Goal: Obtain resource: Download file/media

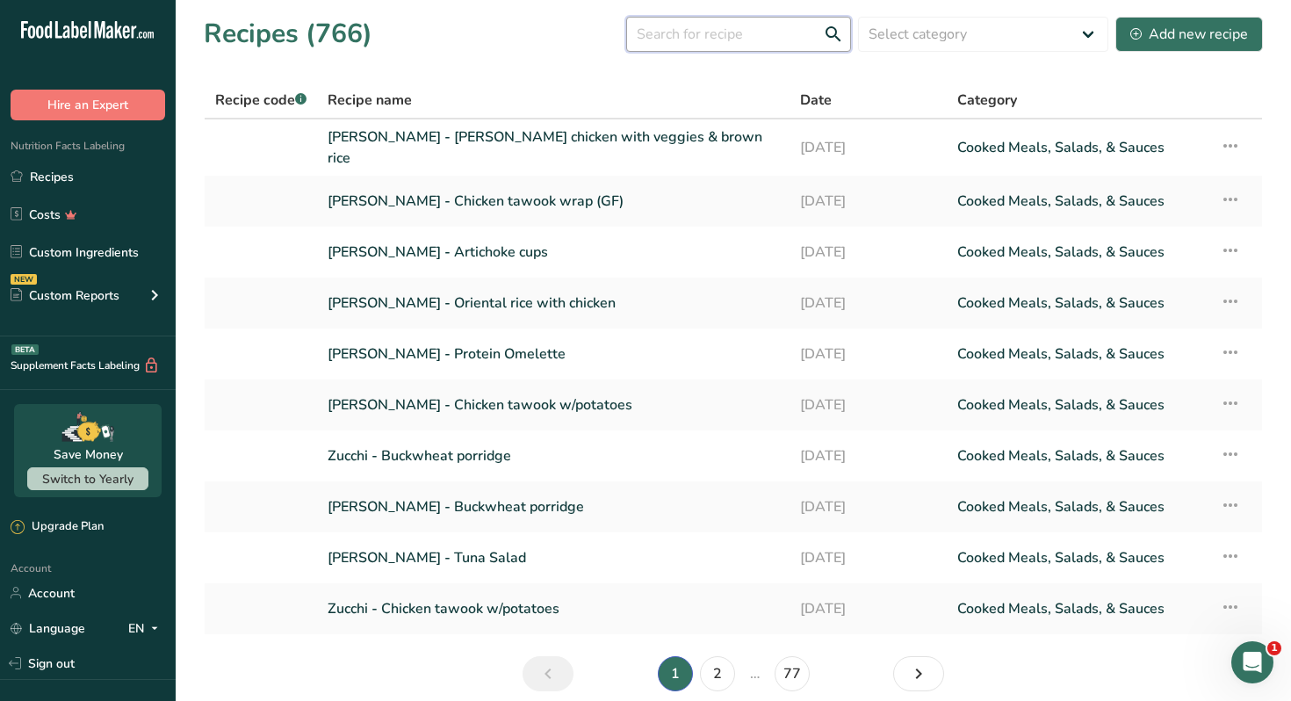
click at [718, 39] on input "text" at bounding box center [738, 34] width 225 height 35
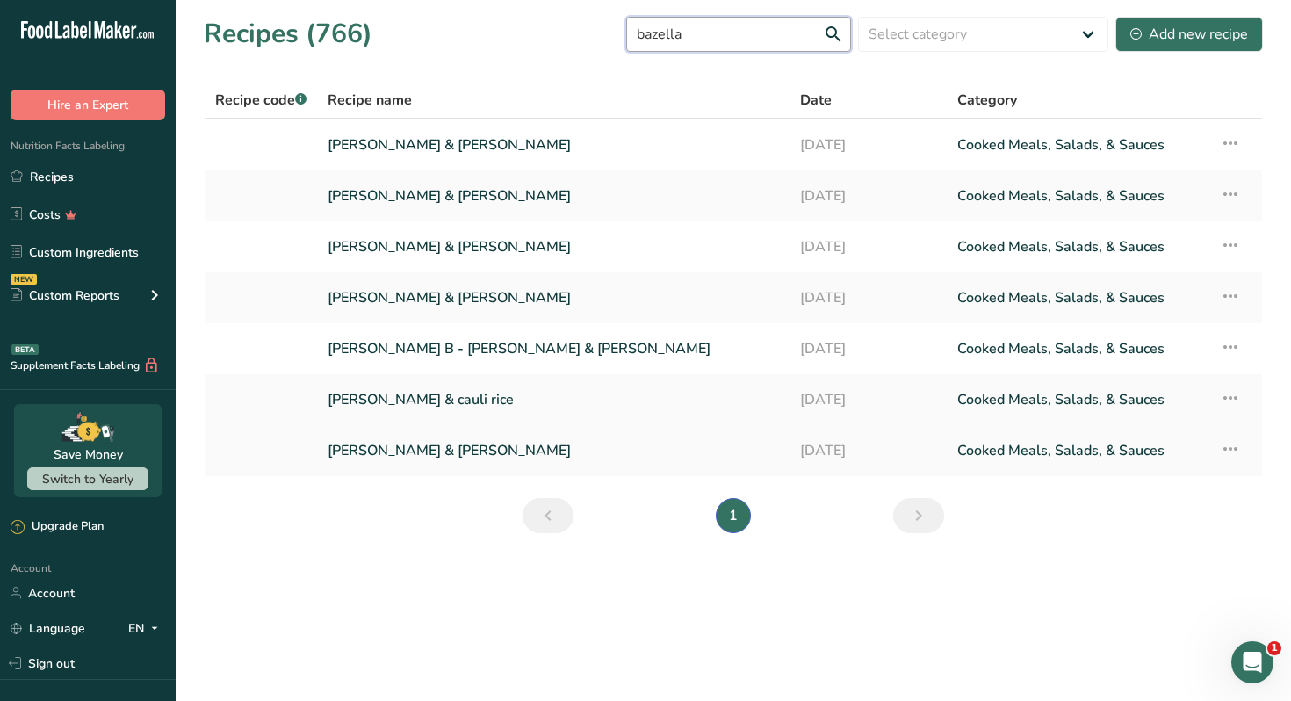
type input "bazella"
click at [433, 449] on link "Zucchi - Bazella & Rice" at bounding box center [552, 450] width 451 height 37
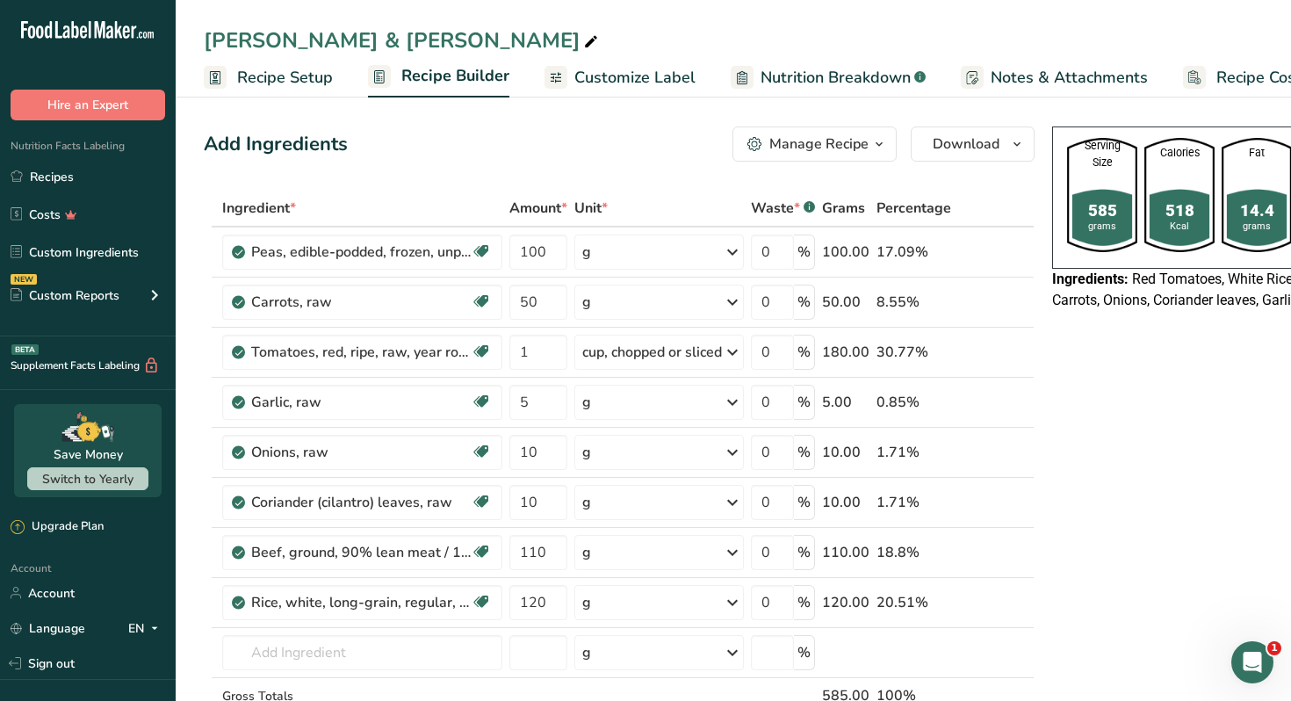
click at [880, 146] on icon "button" at bounding box center [879, 144] width 14 height 22
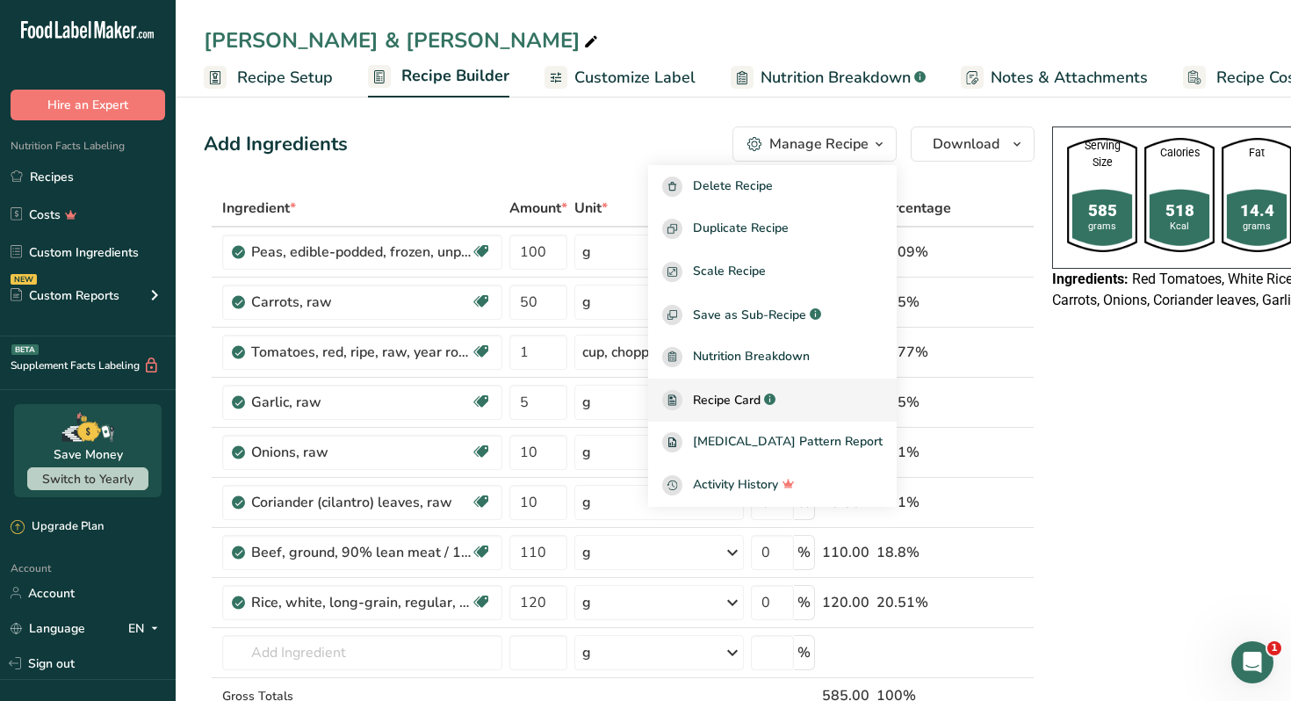
click at [759, 398] on span "Recipe Card" at bounding box center [727, 400] width 68 height 18
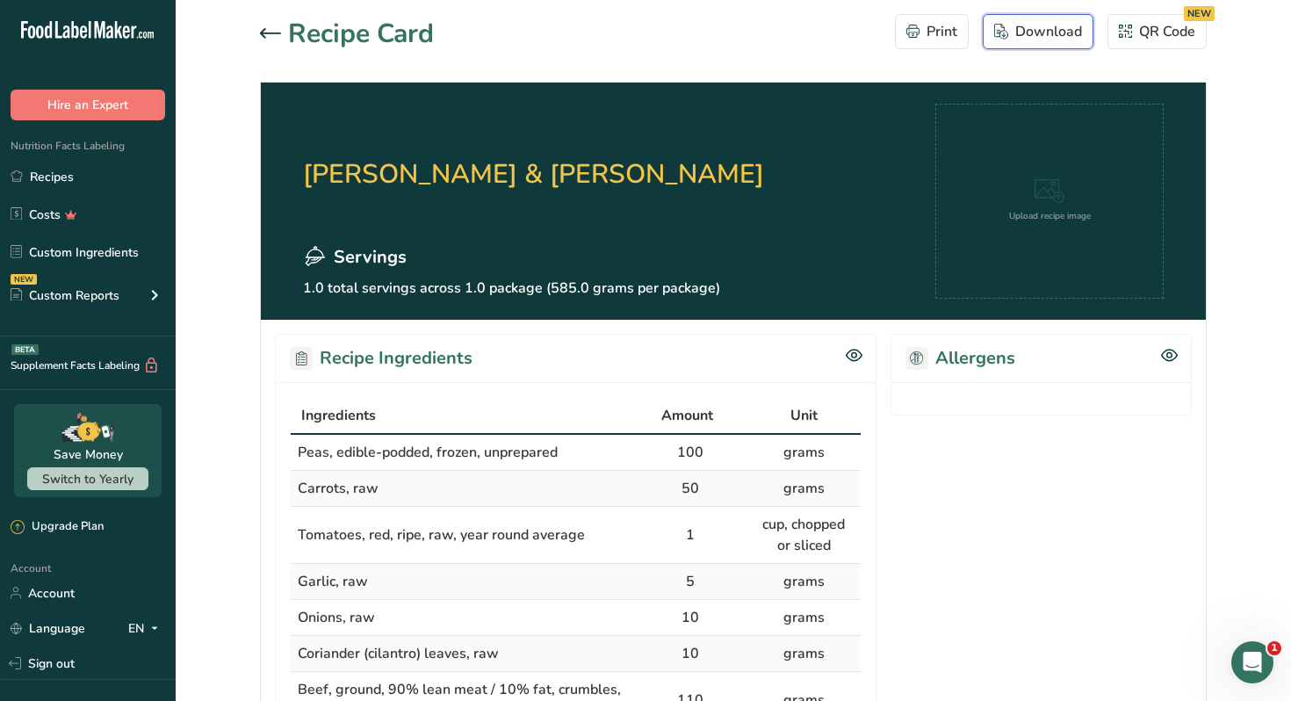
click at [1066, 32] on div "Download" at bounding box center [1038, 31] width 88 height 21
click at [693, 176] on h2 "Zucchi - Bazella & Rice" at bounding box center [533, 174] width 461 height 140
click at [99, 180] on link "Recipes" at bounding box center [88, 176] width 176 height 33
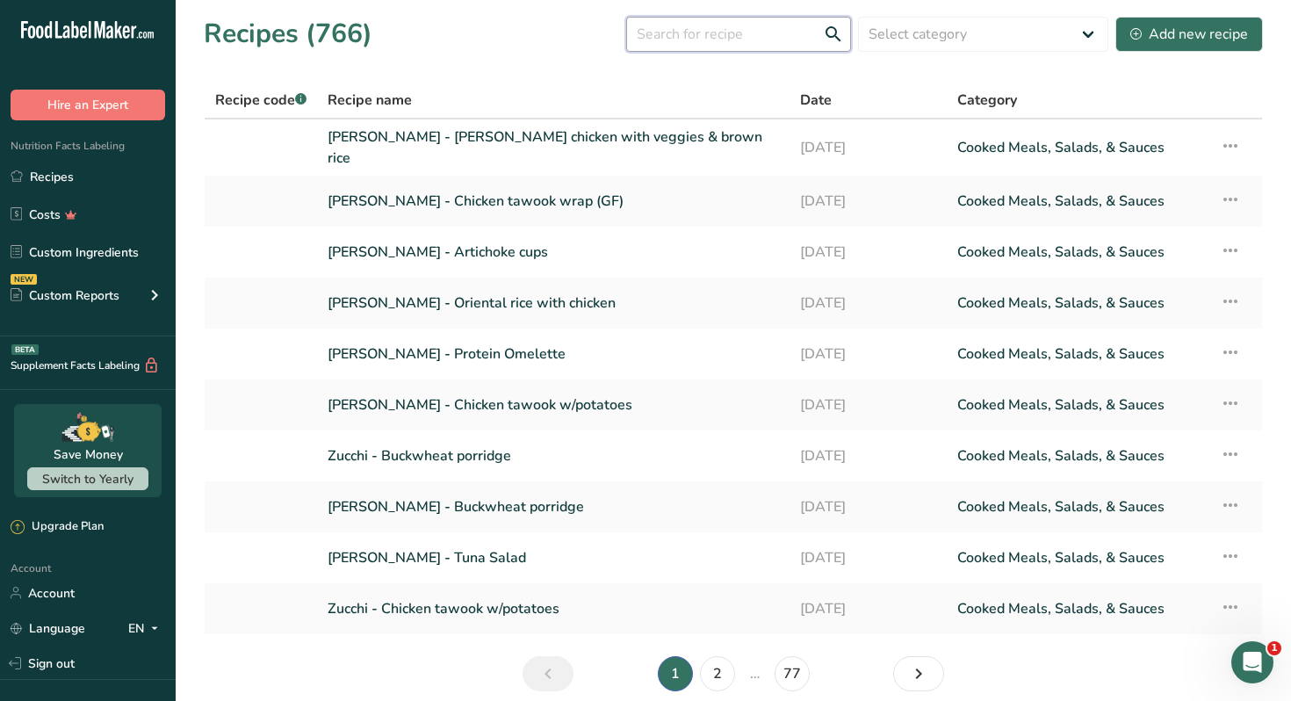
click at [710, 35] on input "text" at bounding box center [738, 34] width 225 height 35
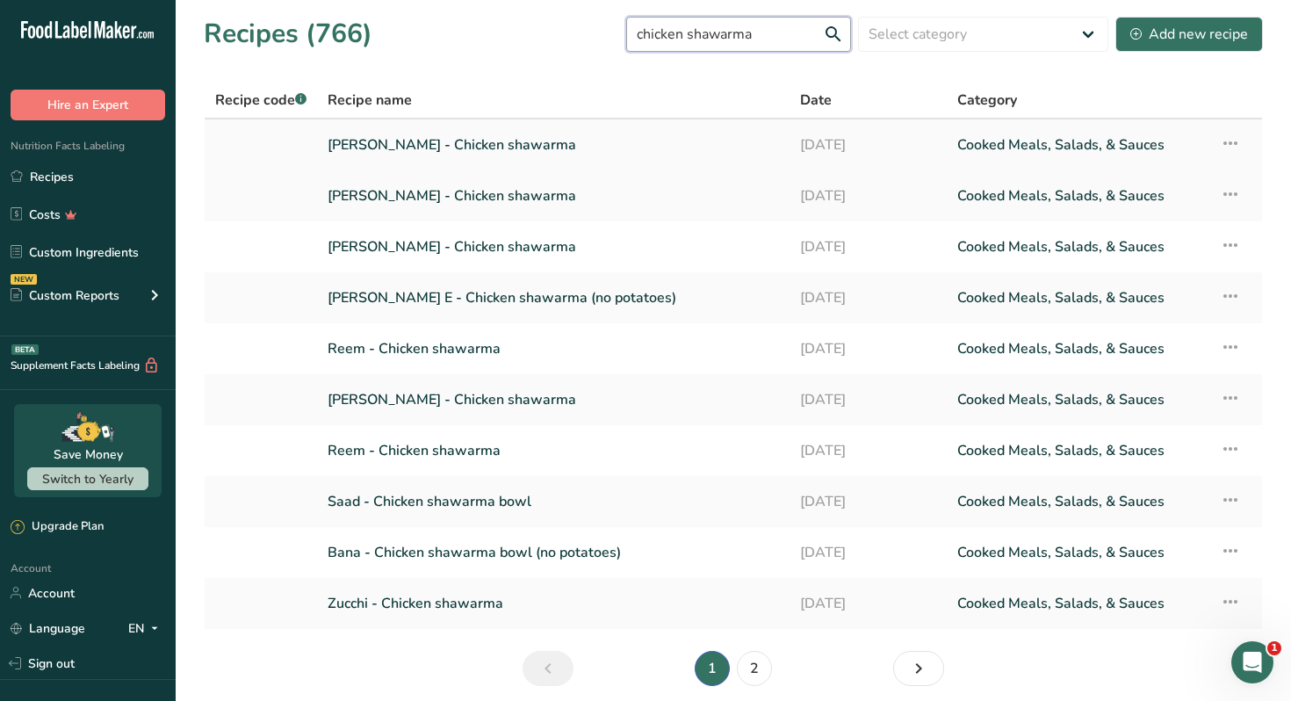
type input "chicken shawarma"
click at [501, 147] on link "Nour Awad - Chicken shawarma" at bounding box center [552, 144] width 451 height 37
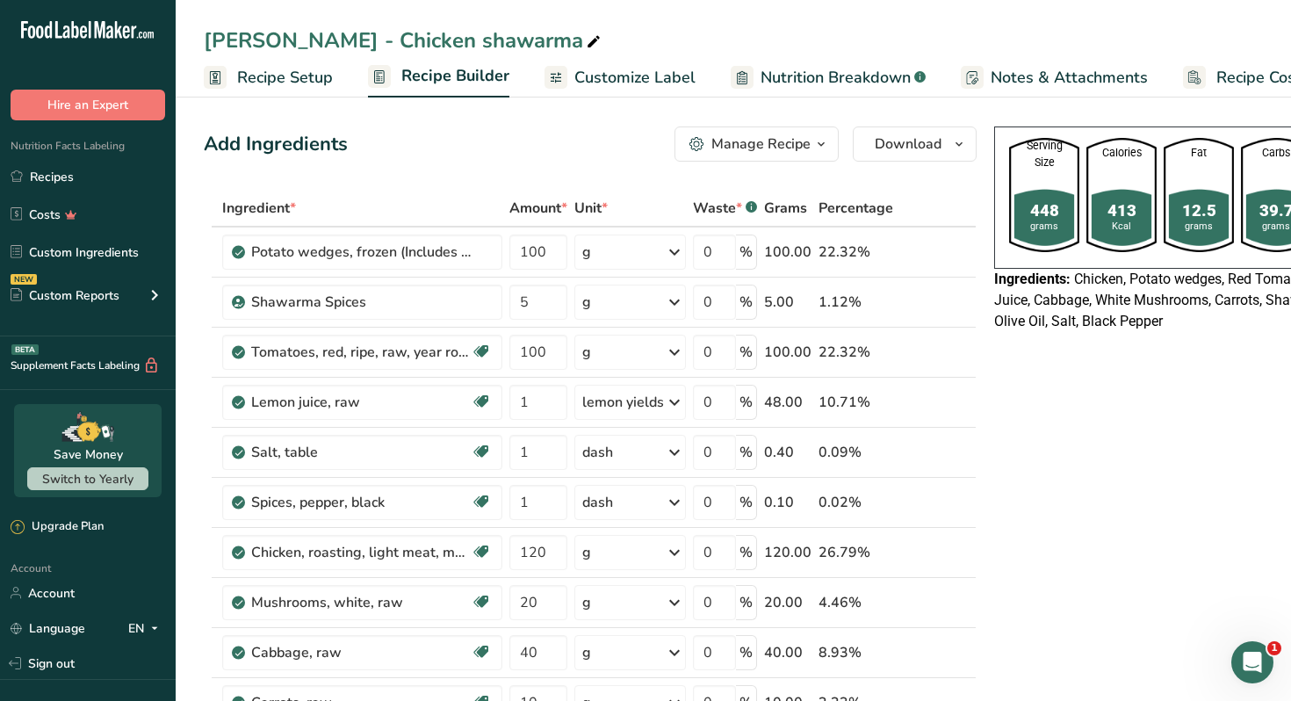
click at [816, 131] on button "Manage Recipe" at bounding box center [756, 143] width 164 height 35
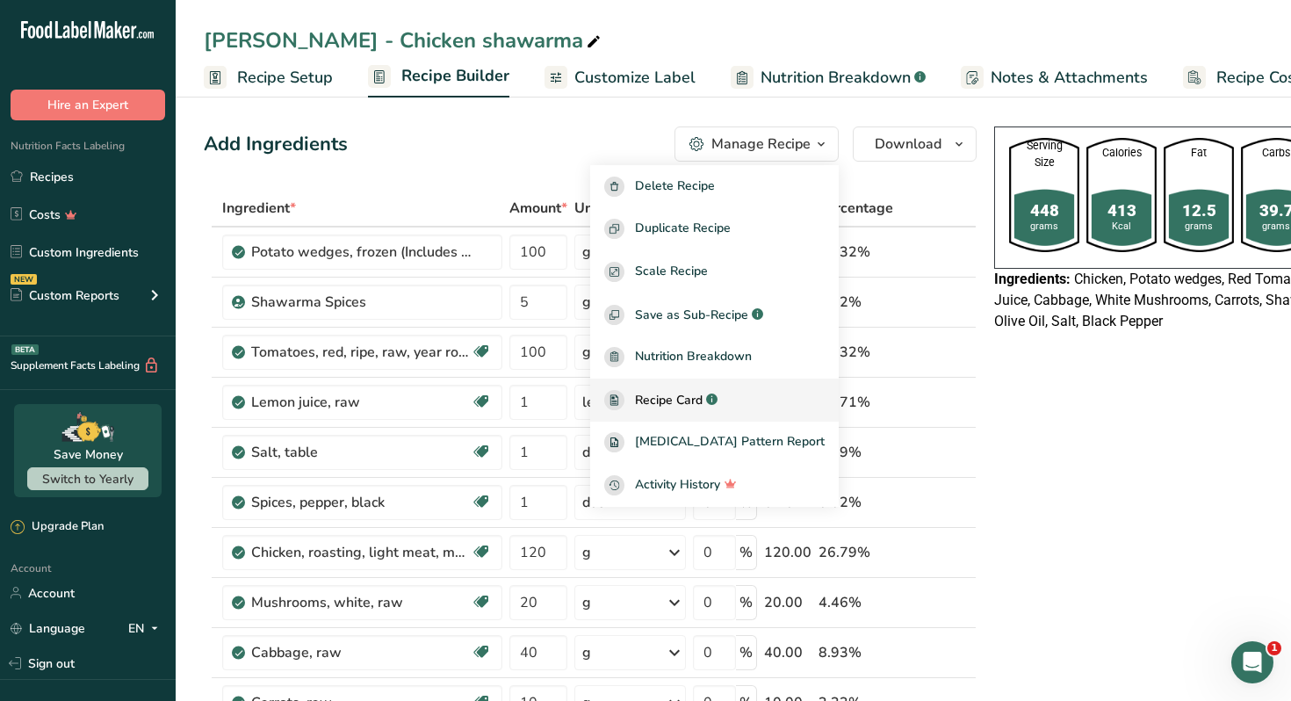
click at [691, 391] on span "Recipe Card" at bounding box center [669, 400] width 68 height 18
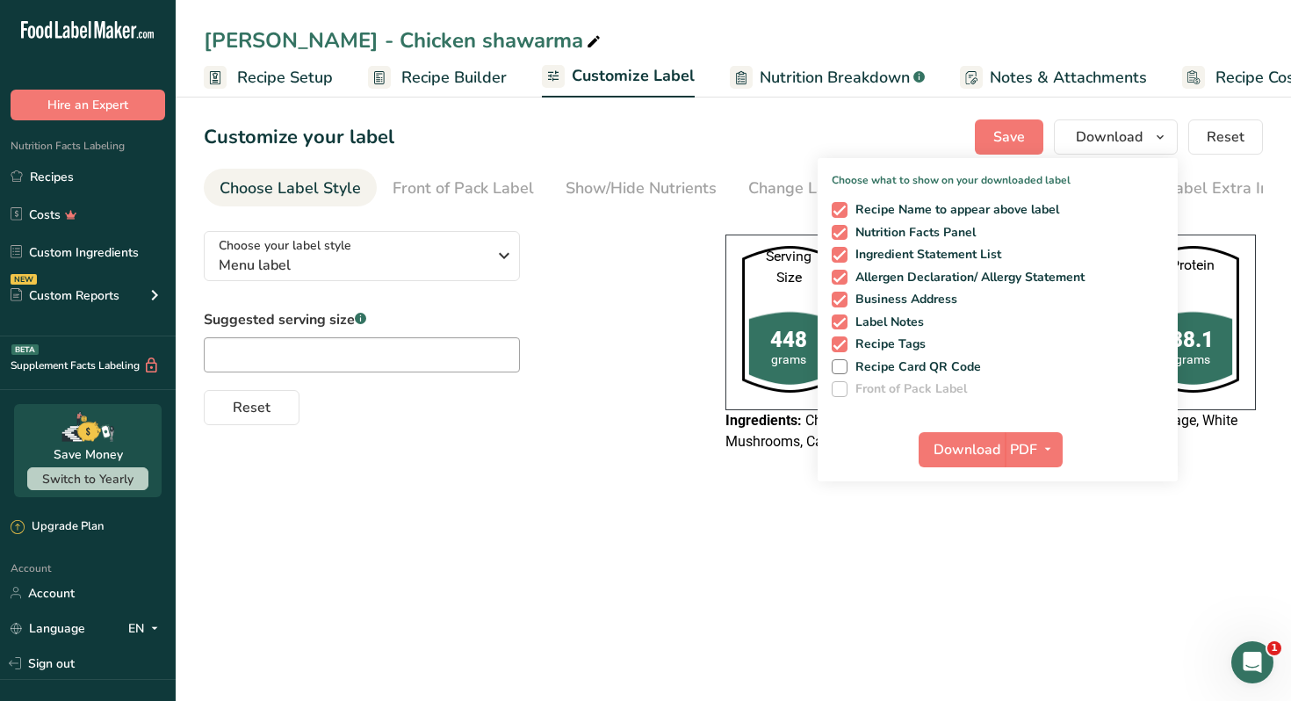
scroll to position [0, 76]
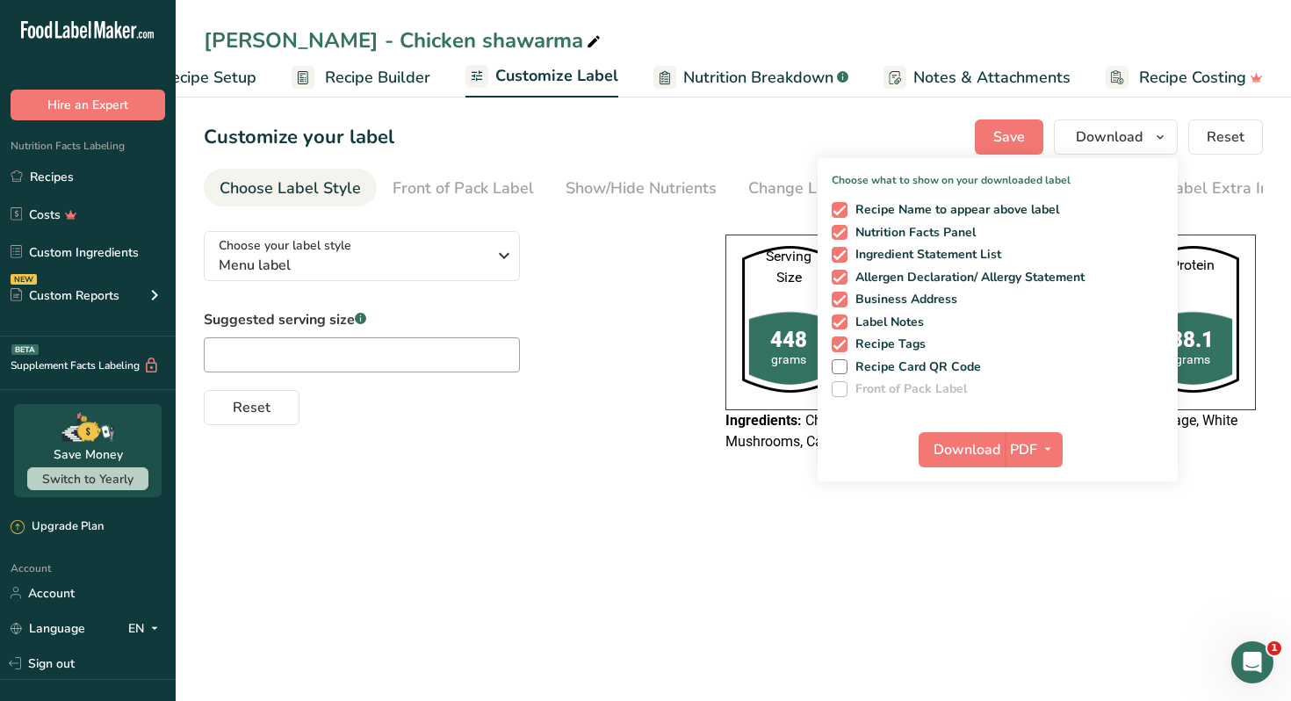
click at [646, 579] on main "Nour Awad - Chicken shawarma Recipe Setup Recipe Builder Customize Label Nutrit…" at bounding box center [645, 350] width 1291 height 701
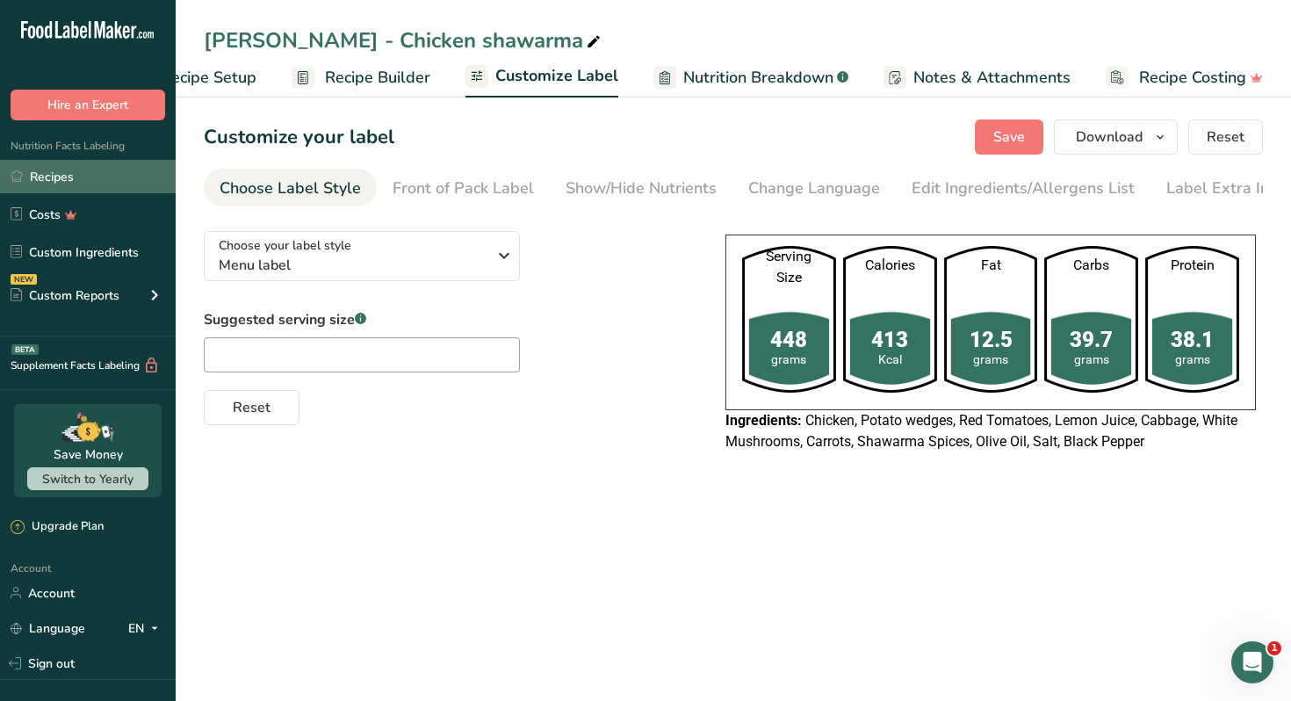
click at [128, 167] on link "Recipes" at bounding box center [88, 176] width 176 height 33
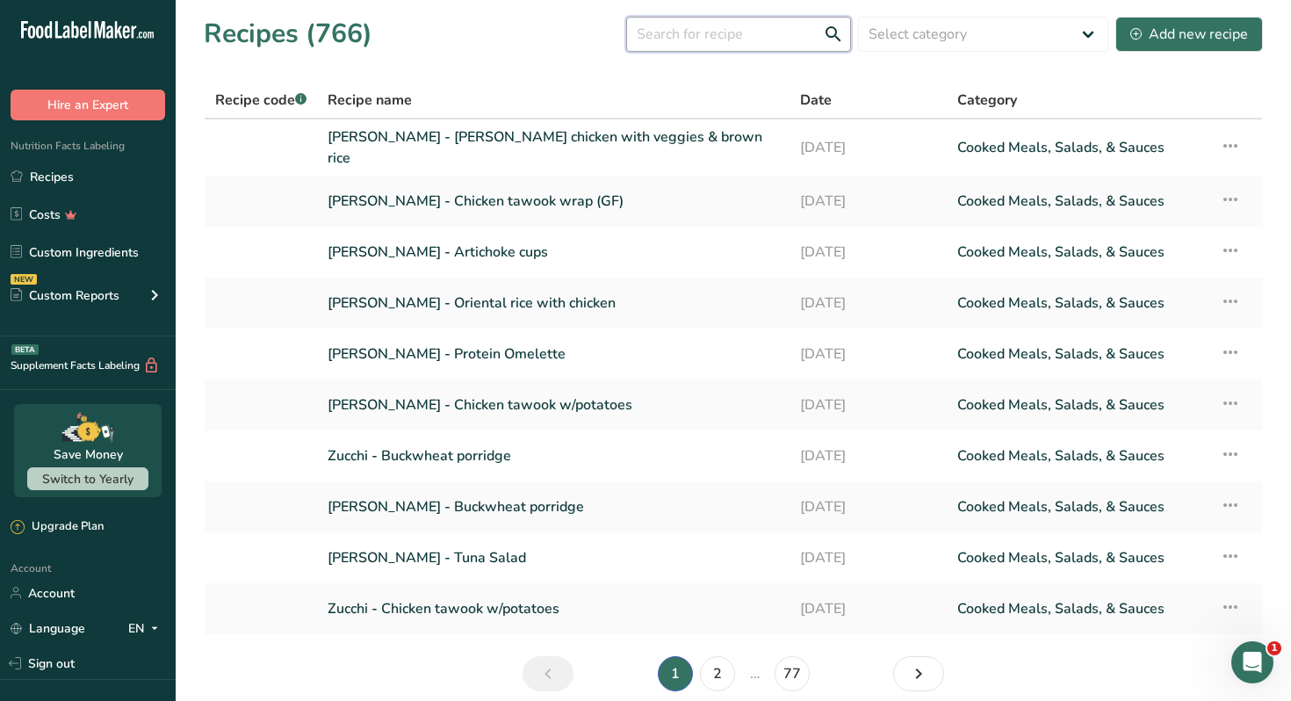
click at [728, 43] on input "text" at bounding box center [738, 34] width 225 height 35
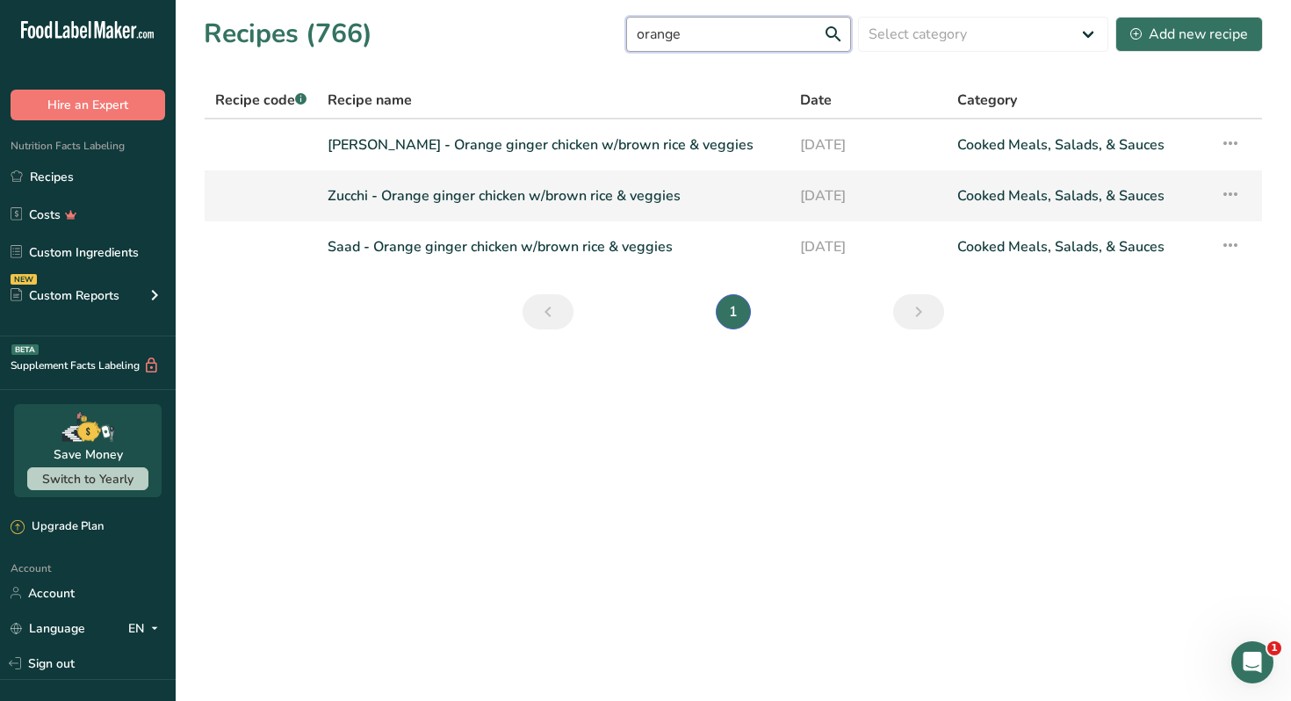
type input "orange"
click at [521, 200] on link "Zucchi - Orange ginger chicken w/brown rice & veggies" at bounding box center [552, 195] width 451 height 37
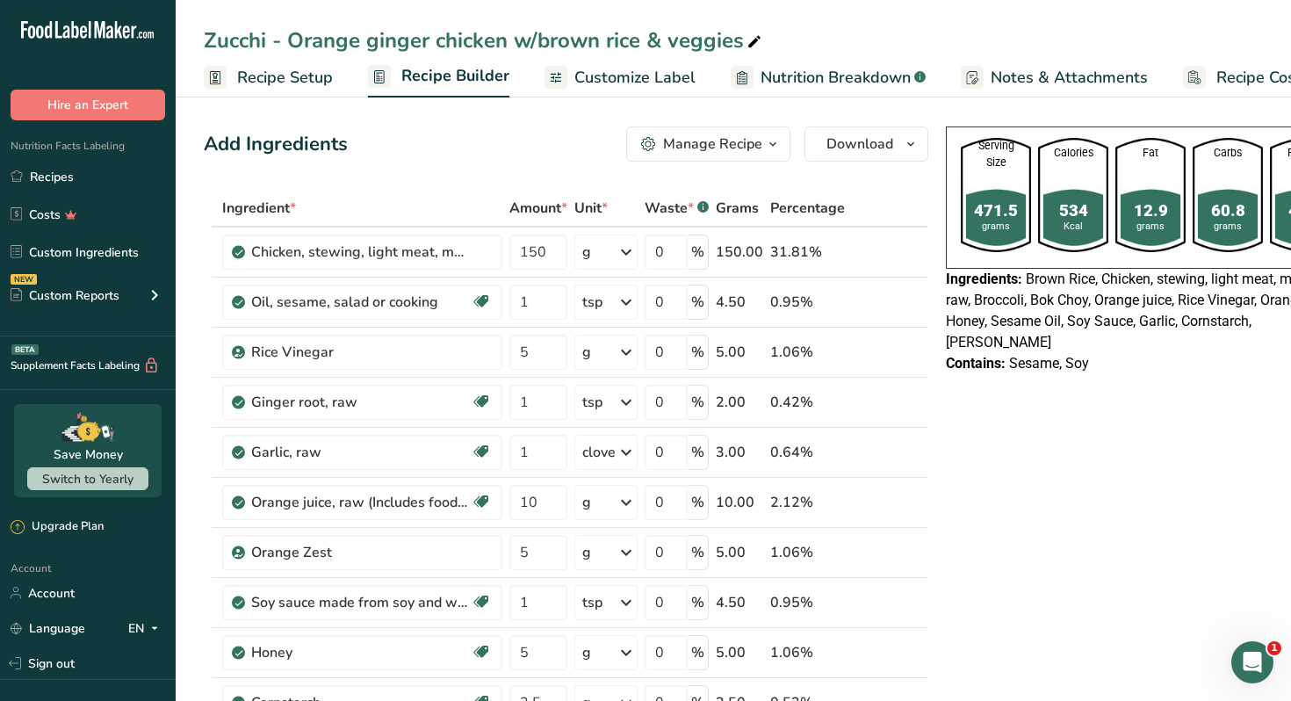
click at [752, 145] on div "Manage Recipe" at bounding box center [712, 143] width 99 height 21
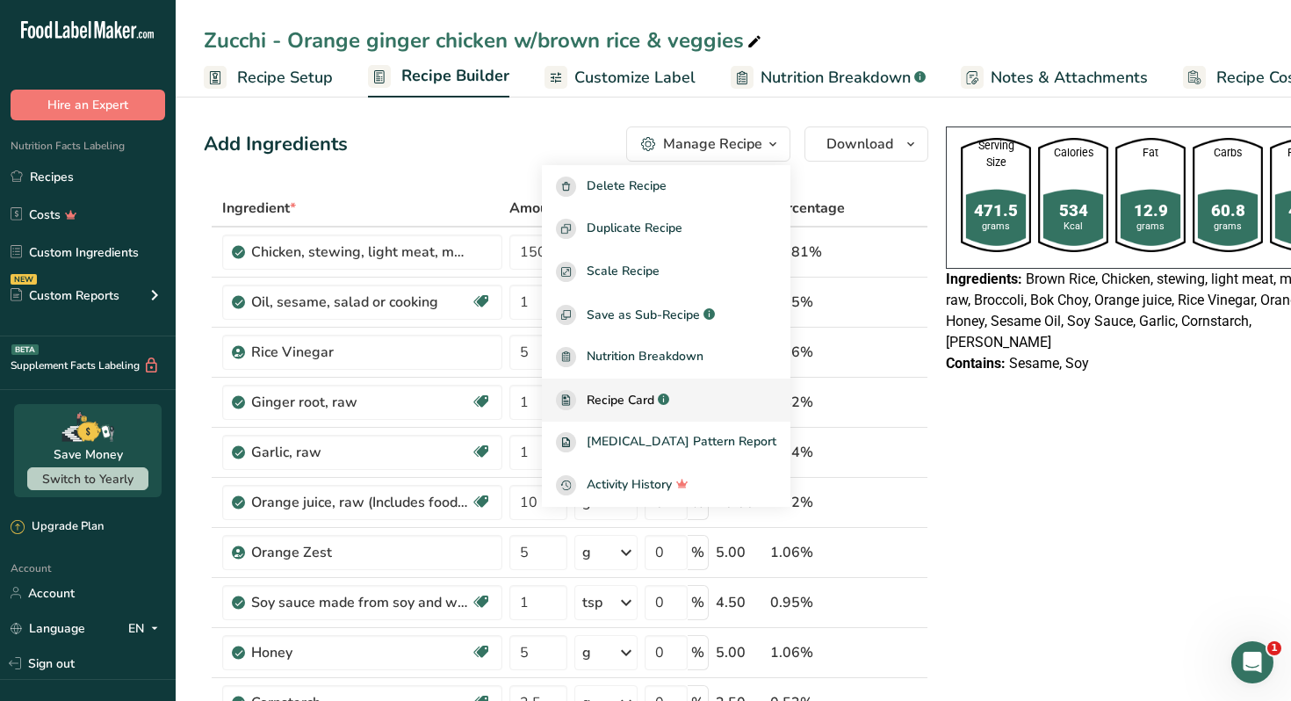
click at [641, 398] on span "Recipe Card" at bounding box center [620, 400] width 68 height 18
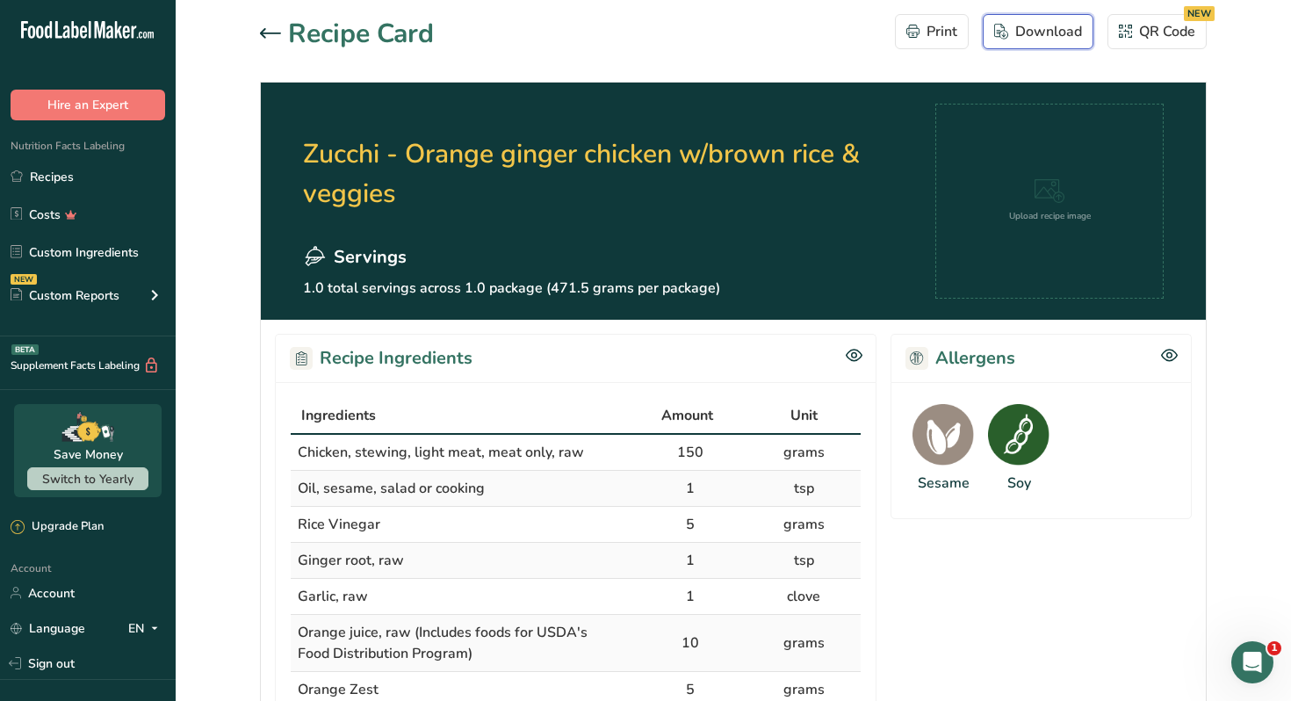
click at [1041, 26] on div "Download" at bounding box center [1038, 31] width 88 height 21
click at [675, 153] on h2 "Zucchi - Orange ginger chicken w/brown rice & veggies" at bounding box center [619, 174] width 632 height 140
click at [102, 166] on link "Recipes" at bounding box center [88, 176] width 176 height 33
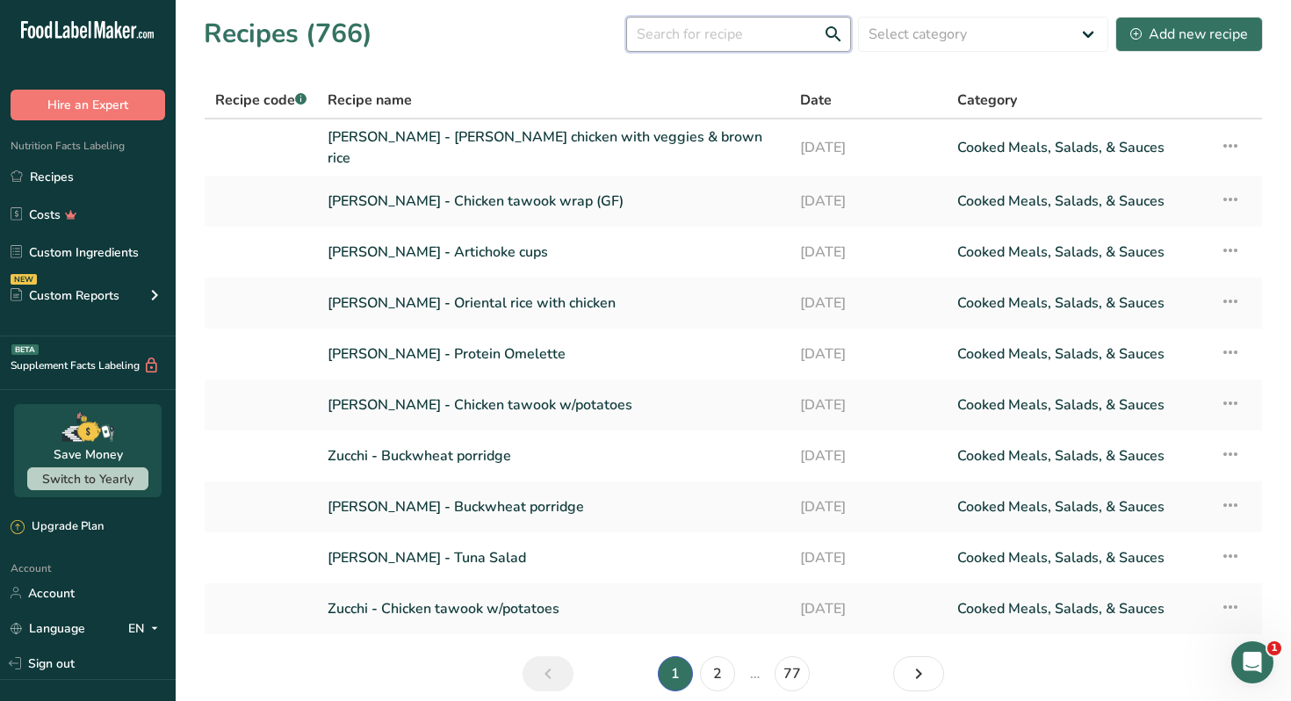
click at [701, 36] on input "text" at bounding box center [738, 34] width 225 height 35
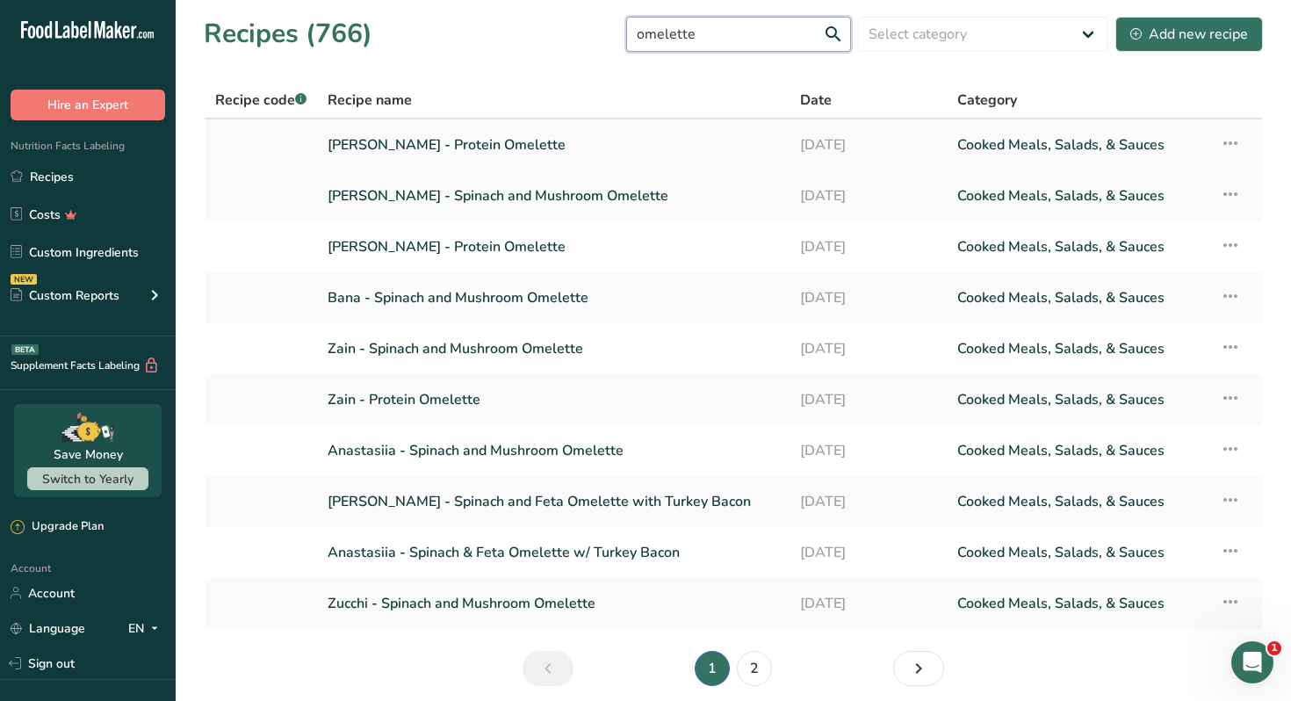
type input "omelette"
click at [501, 145] on link "[PERSON_NAME] - Protein Omelette" at bounding box center [552, 144] width 451 height 37
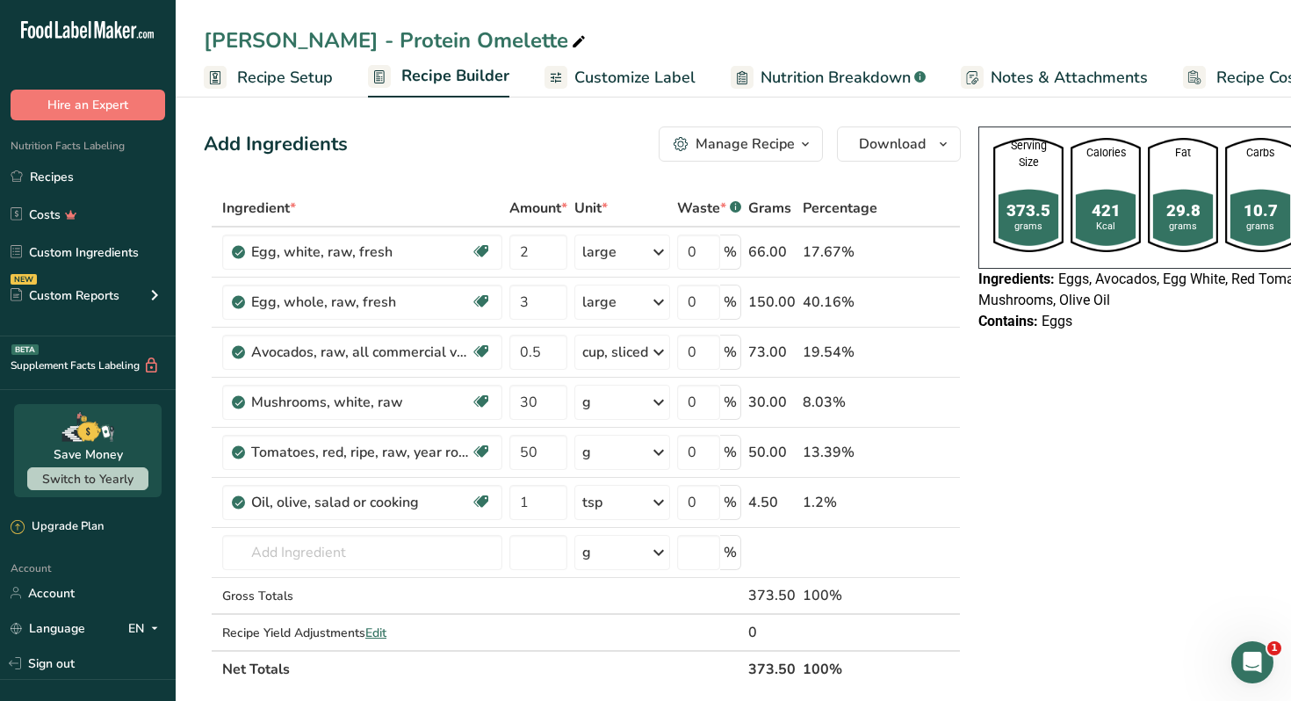
click at [779, 146] on div "Manage Recipe" at bounding box center [744, 143] width 99 height 21
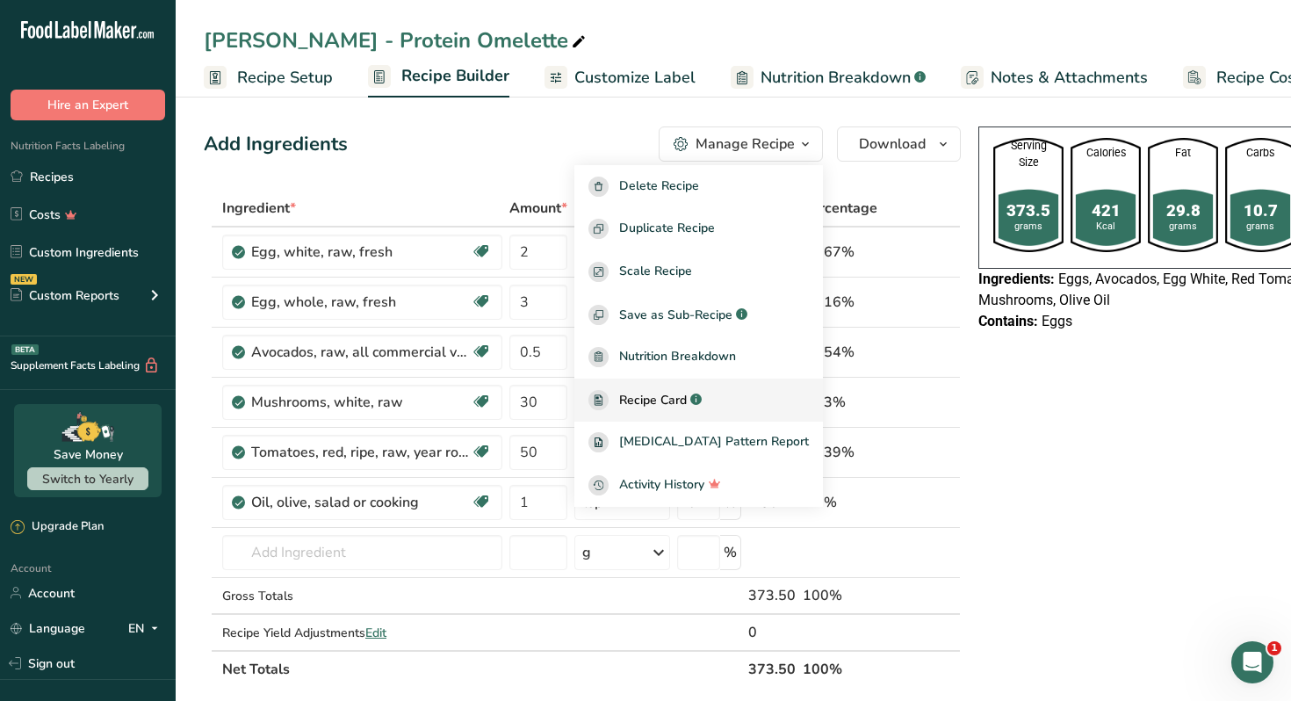
click at [668, 404] on span "Recipe Card" at bounding box center [653, 400] width 68 height 18
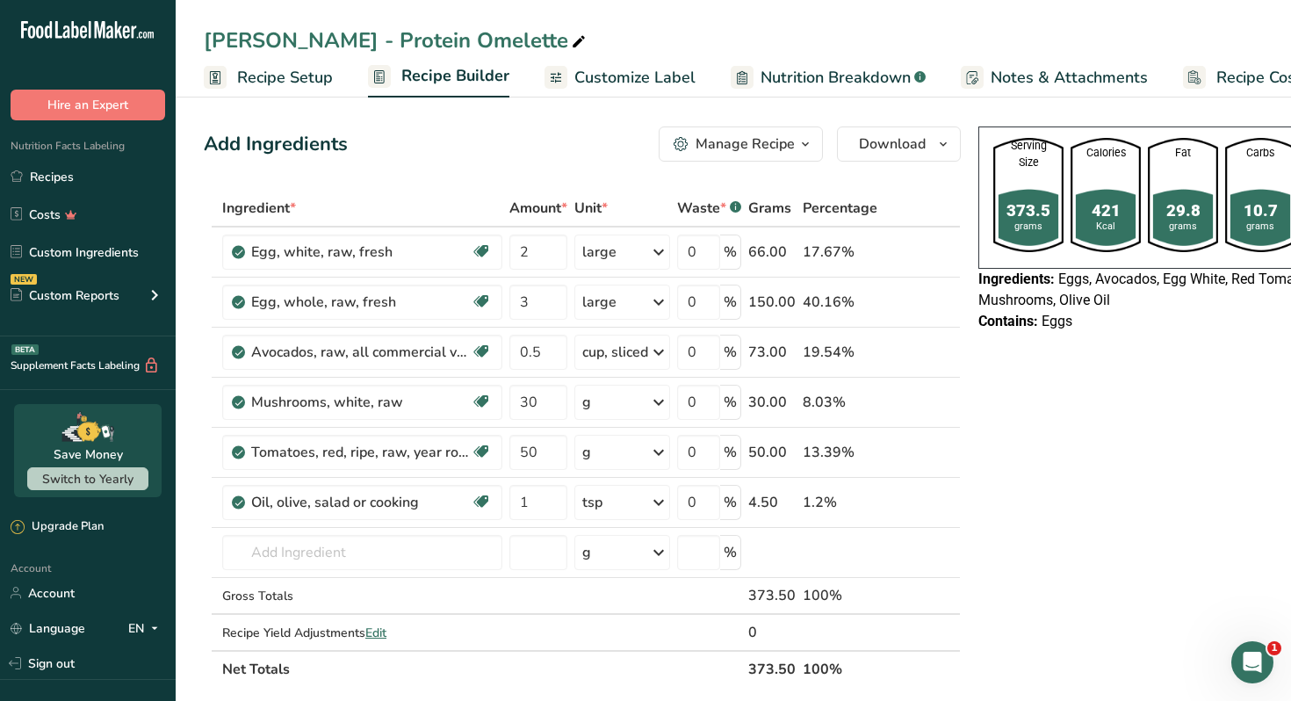
click at [638, 81] on span "Customize Label" at bounding box center [634, 78] width 121 height 24
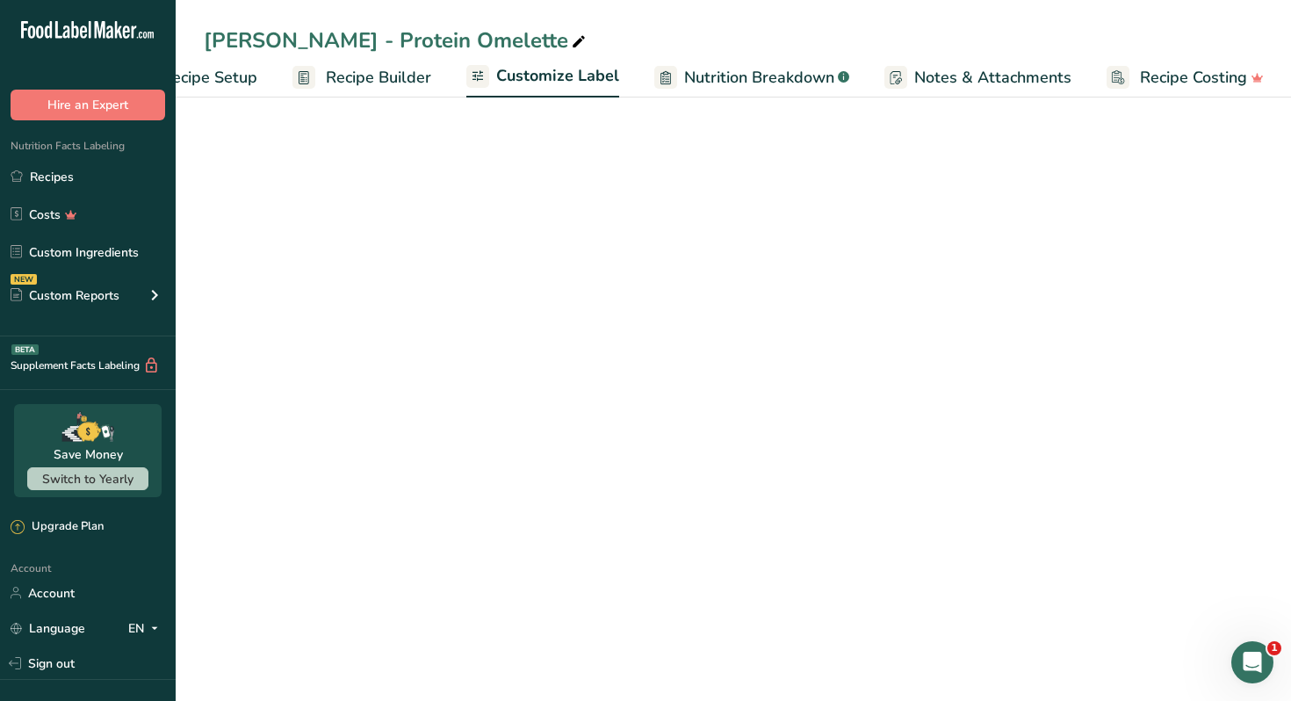
scroll to position [0, 76]
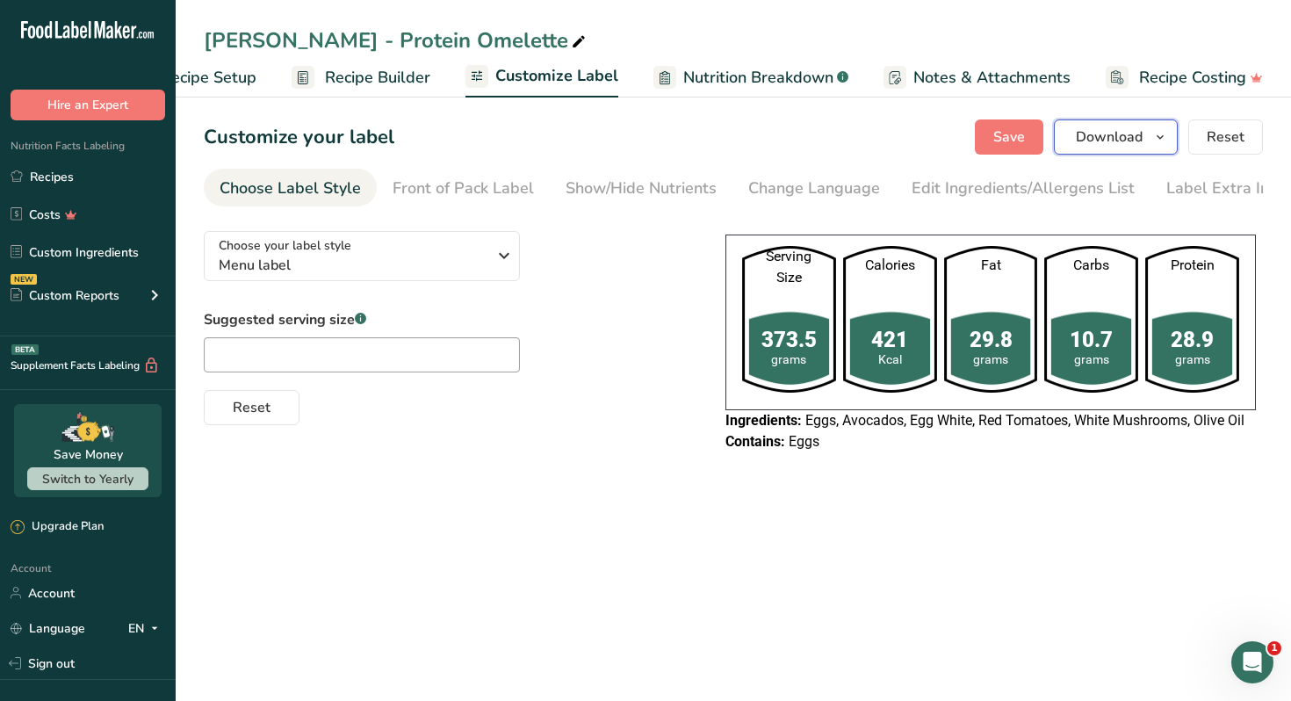
click at [1104, 141] on span "Download" at bounding box center [1108, 136] width 67 height 21
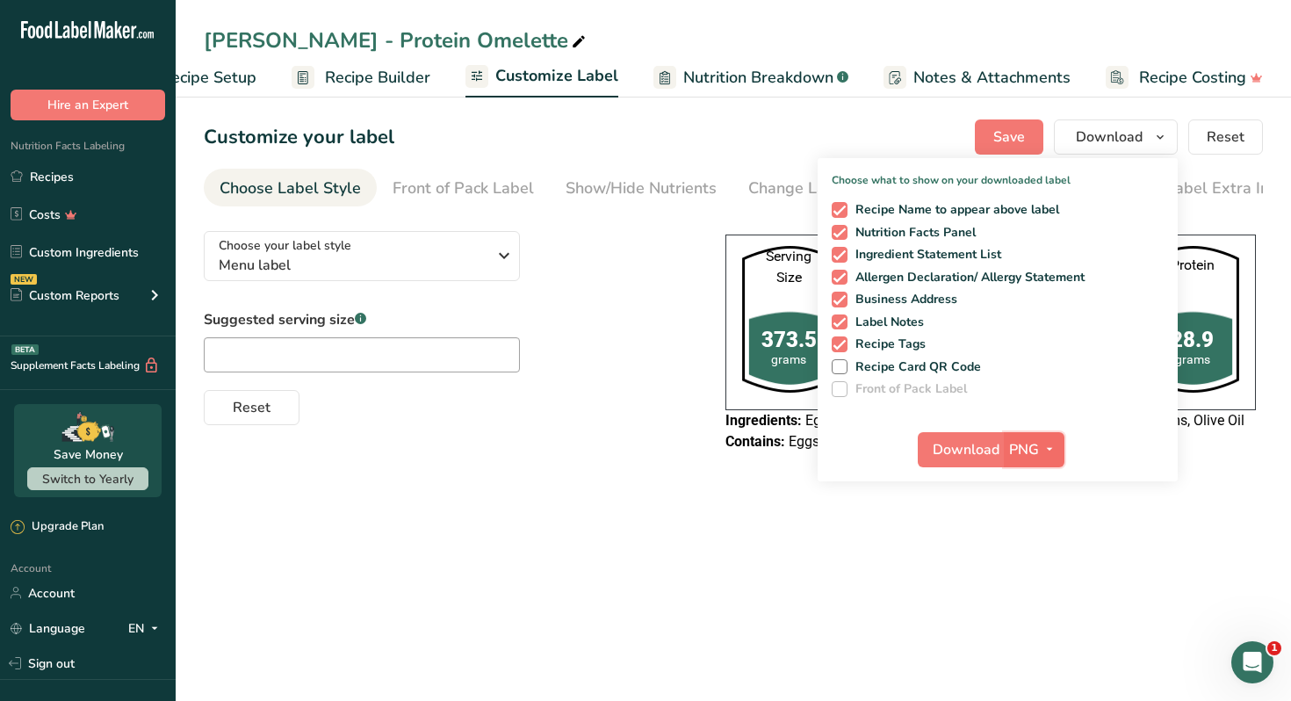
click at [1039, 447] on span "button" at bounding box center [1049, 449] width 21 height 21
click at [1042, 560] on link "PDF" at bounding box center [1036, 571] width 56 height 29
click at [971, 451] on span "Download" at bounding box center [966, 449] width 67 height 21
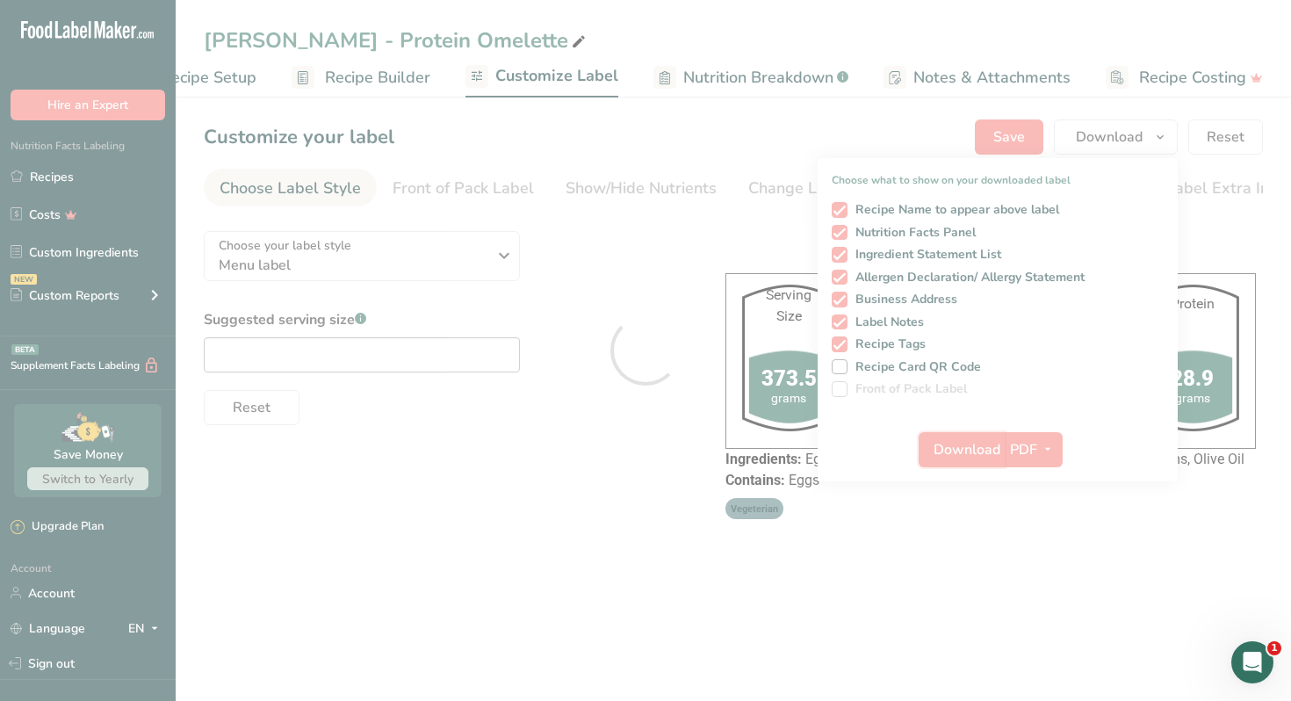
scroll to position [0, 0]
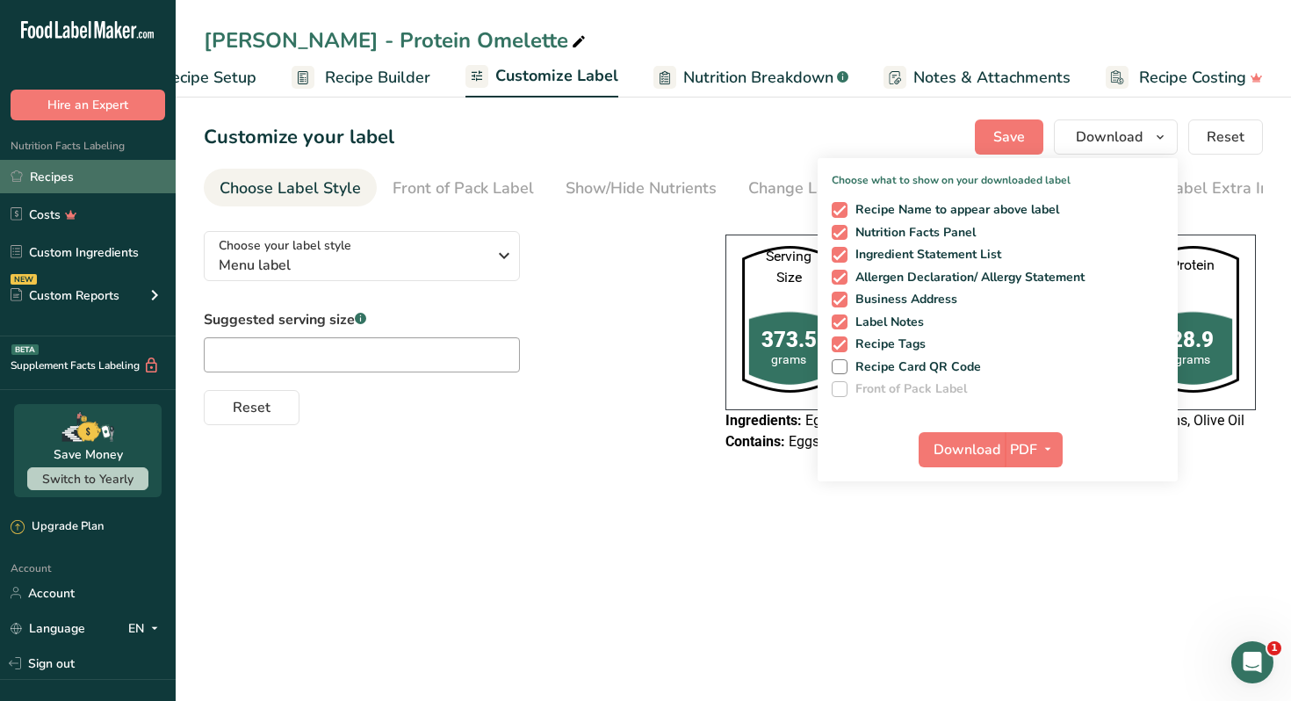
click at [47, 174] on link "Recipes" at bounding box center [88, 176] width 176 height 33
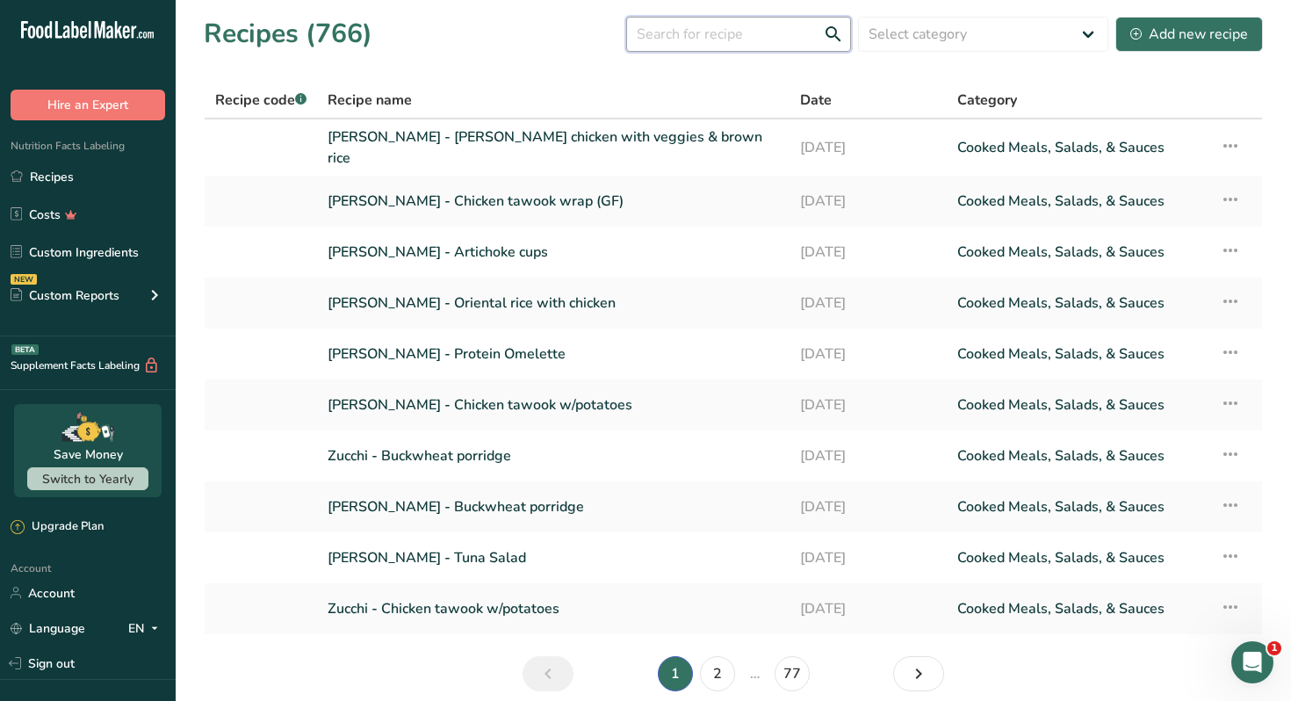
click at [731, 46] on input "text" at bounding box center [738, 34] width 225 height 35
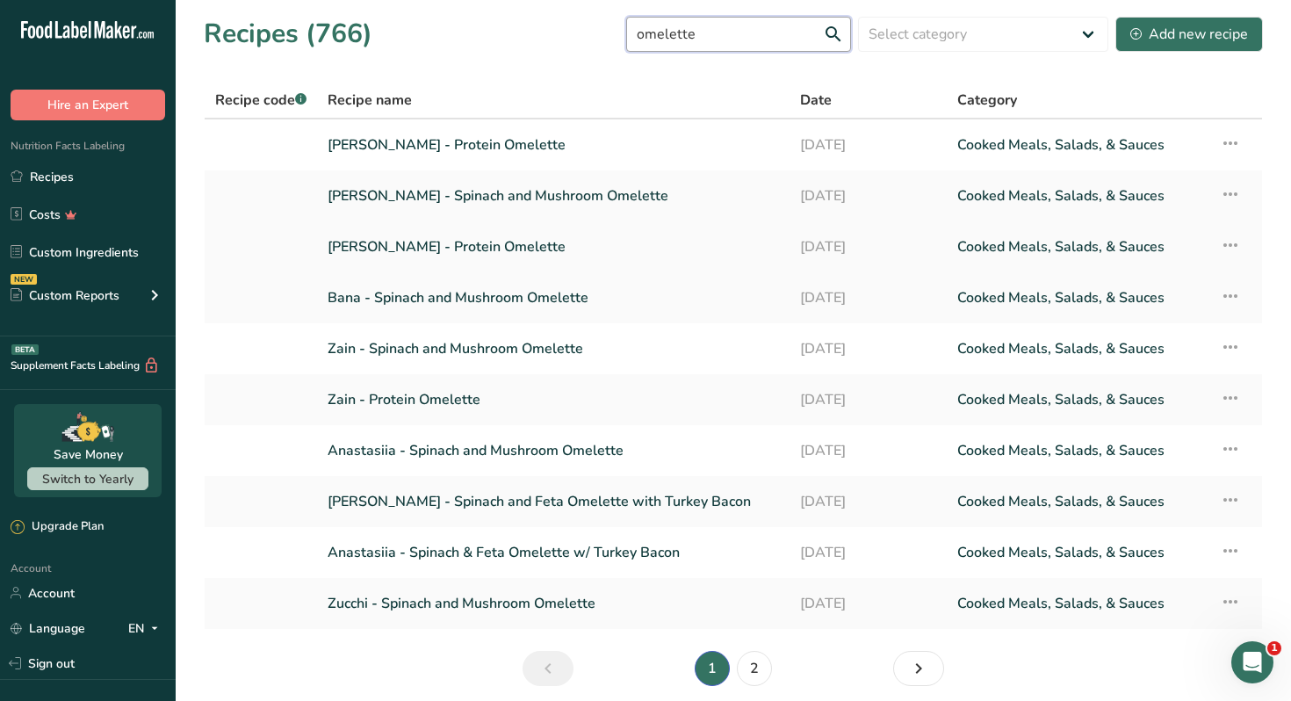
type input "omelette"
click at [500, 244] on link "Ramy Taha - Protein Omelette" at bounding box center [552, 246] width 451 height 37
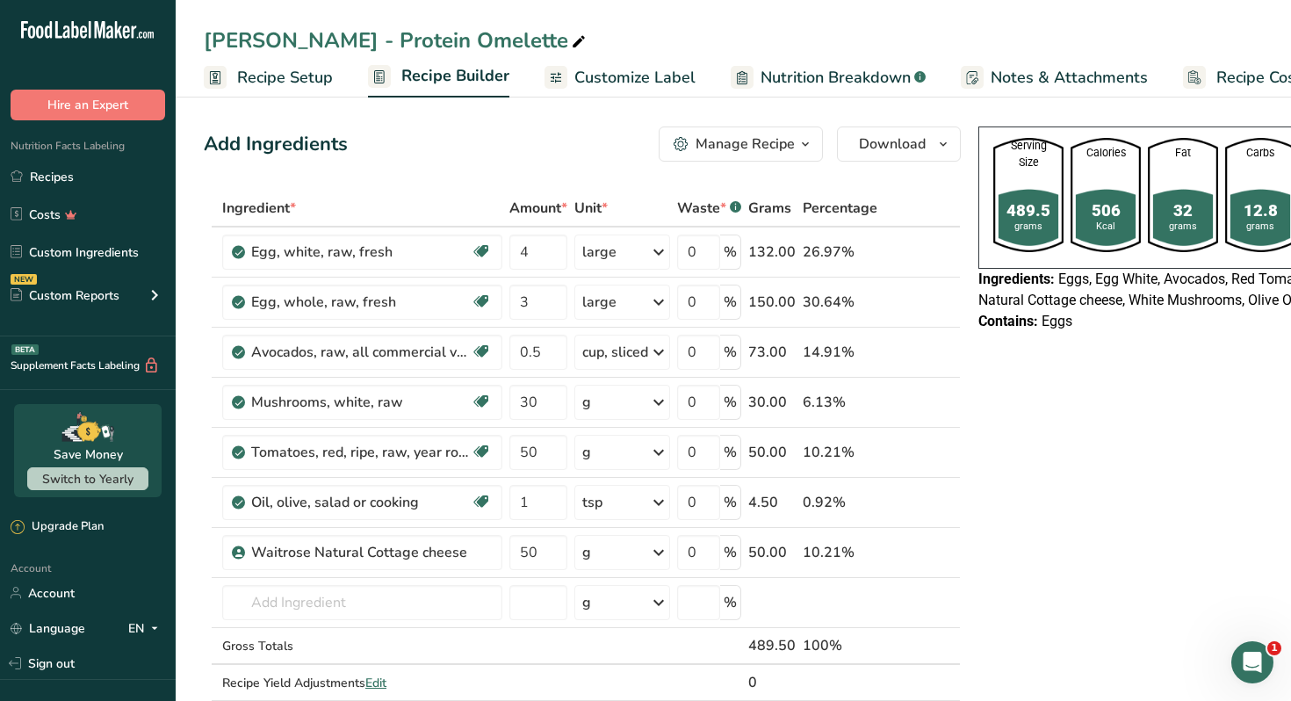
click at [805, 143] on icon "button" at bounding box center [805, 144] width 14 height 22
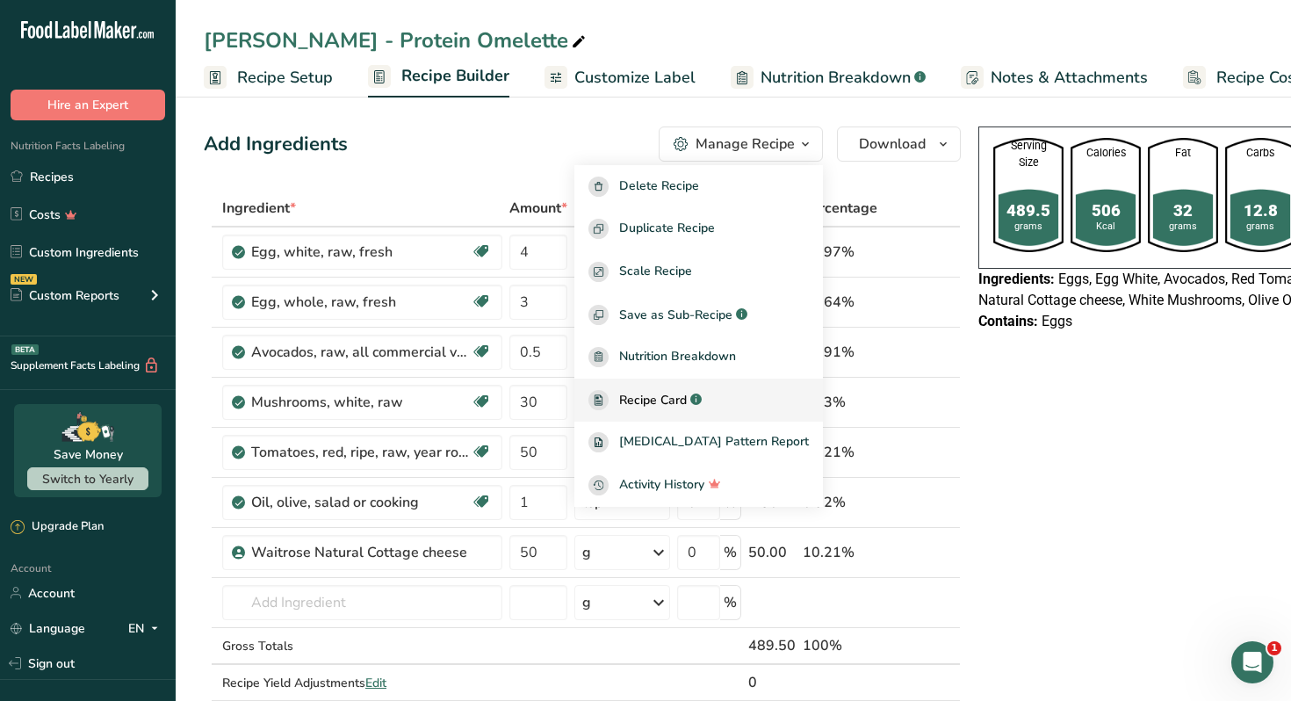
click at [679, 404] on span "Recipe Card" at bounding box center [653, 400] width 68 height 18
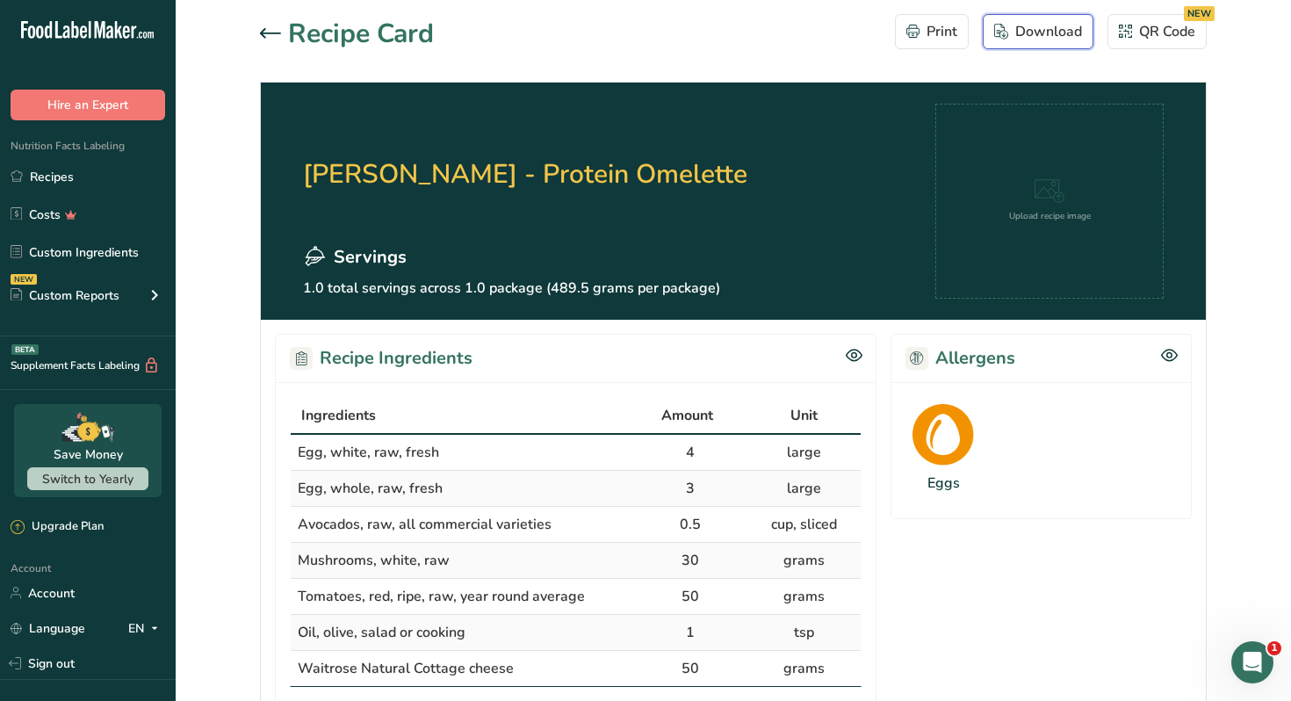
click at [1035, 34] on div "Download" at bounding box center [1038, 31] width 88 height 21
click at [66, 175] on link "Recipes" at bounding box center [88, 176] width 176 height 33
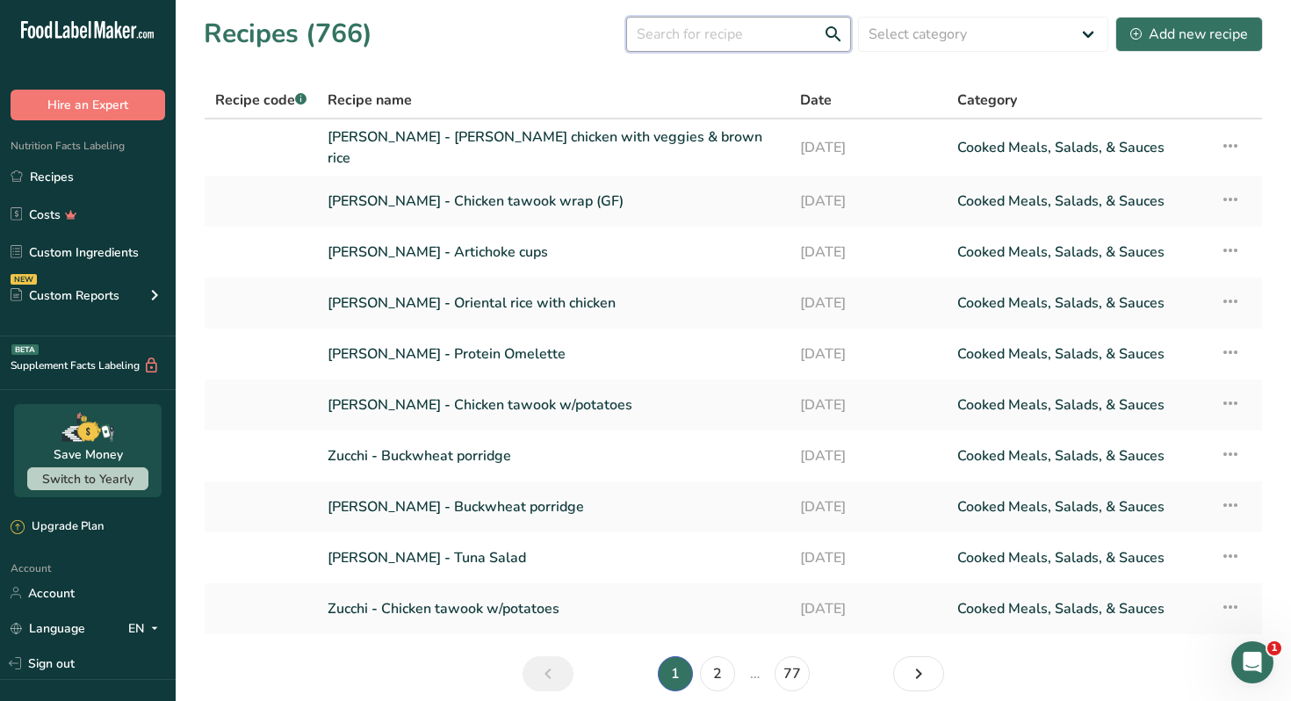
click at [749, 43] on input "text" at bounding box center [738, 34] width 225 height 35
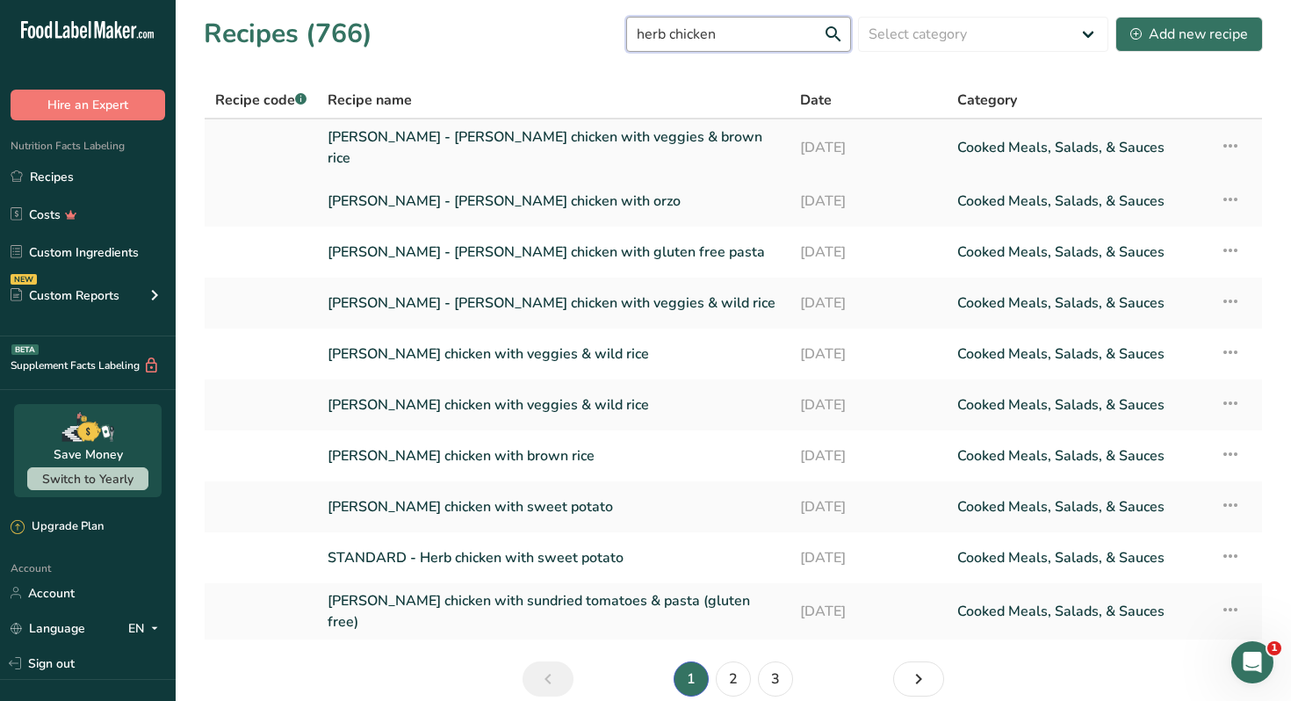
type input "herb chicken"
click at [599, 147] on link "[PERSON_NAME] - [PERSON_NAME] chicken with veggies & brown rice" at bounding box center [552, 147] width 451 height 42
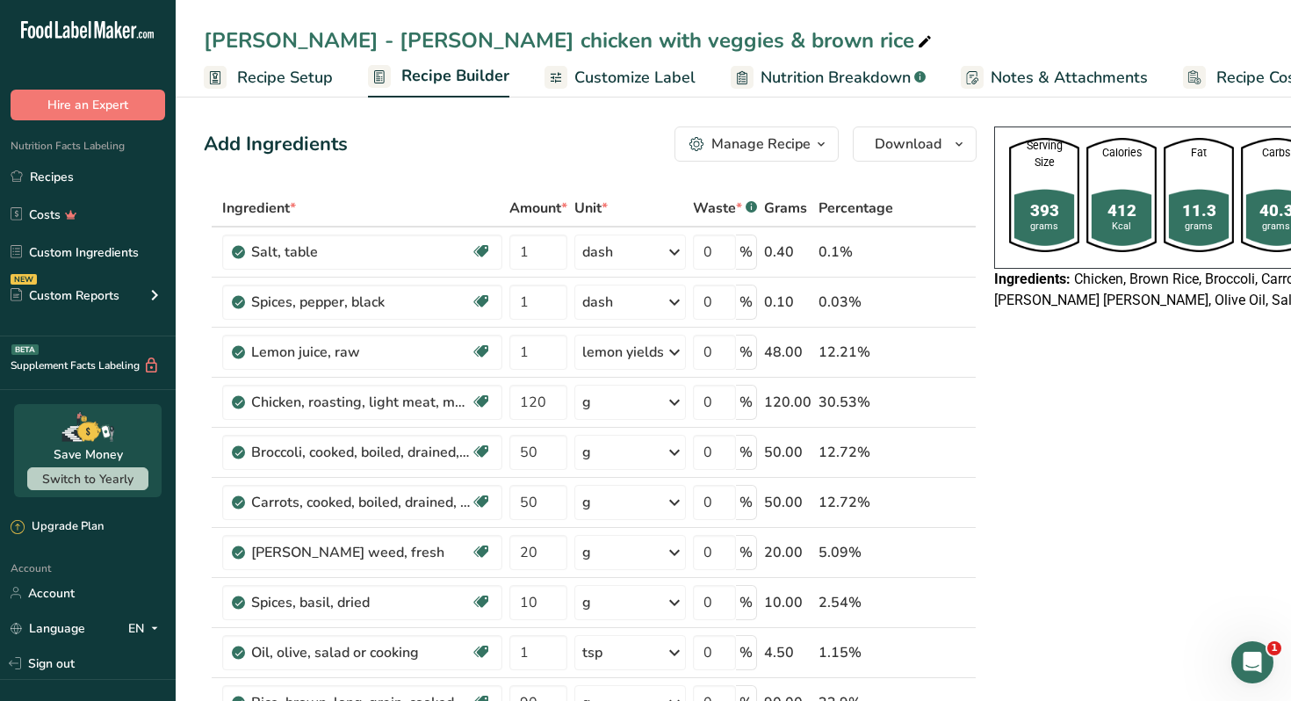
click at [646, 83] on span "Customize Label" at bounding box center [634, 78] width 121 height 24
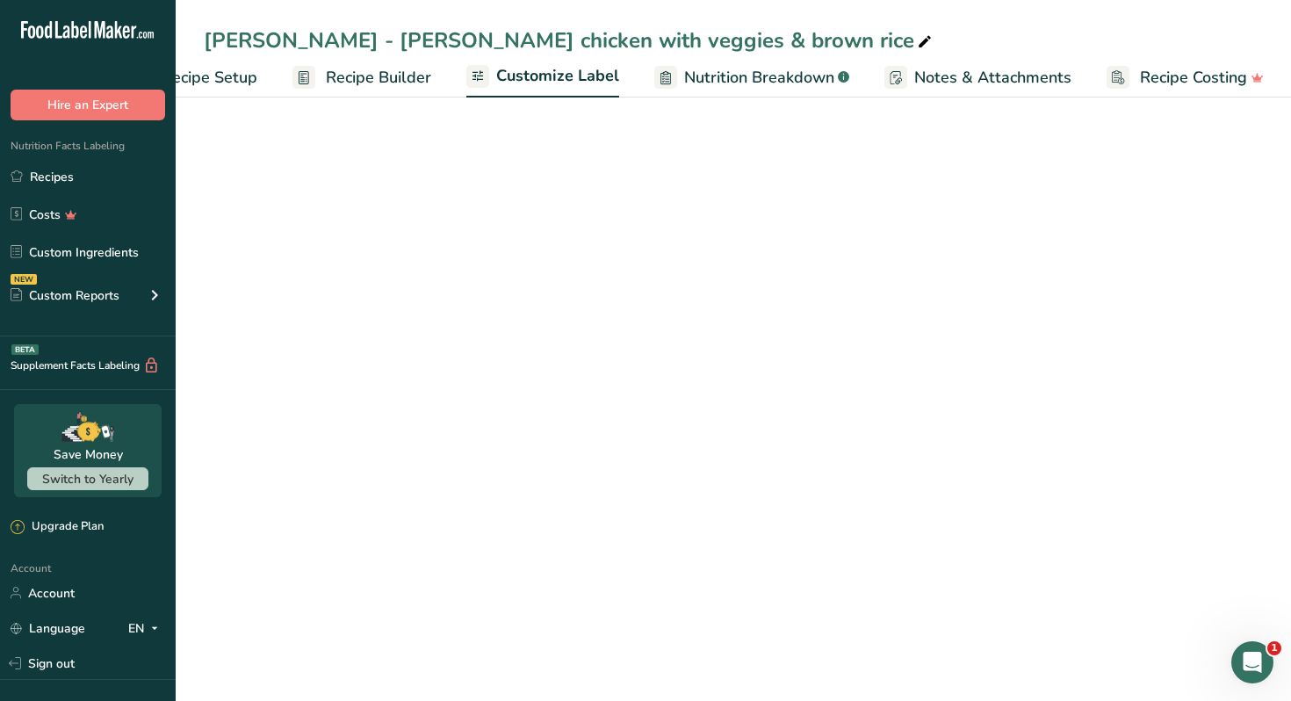
scroll to position [0, 76]
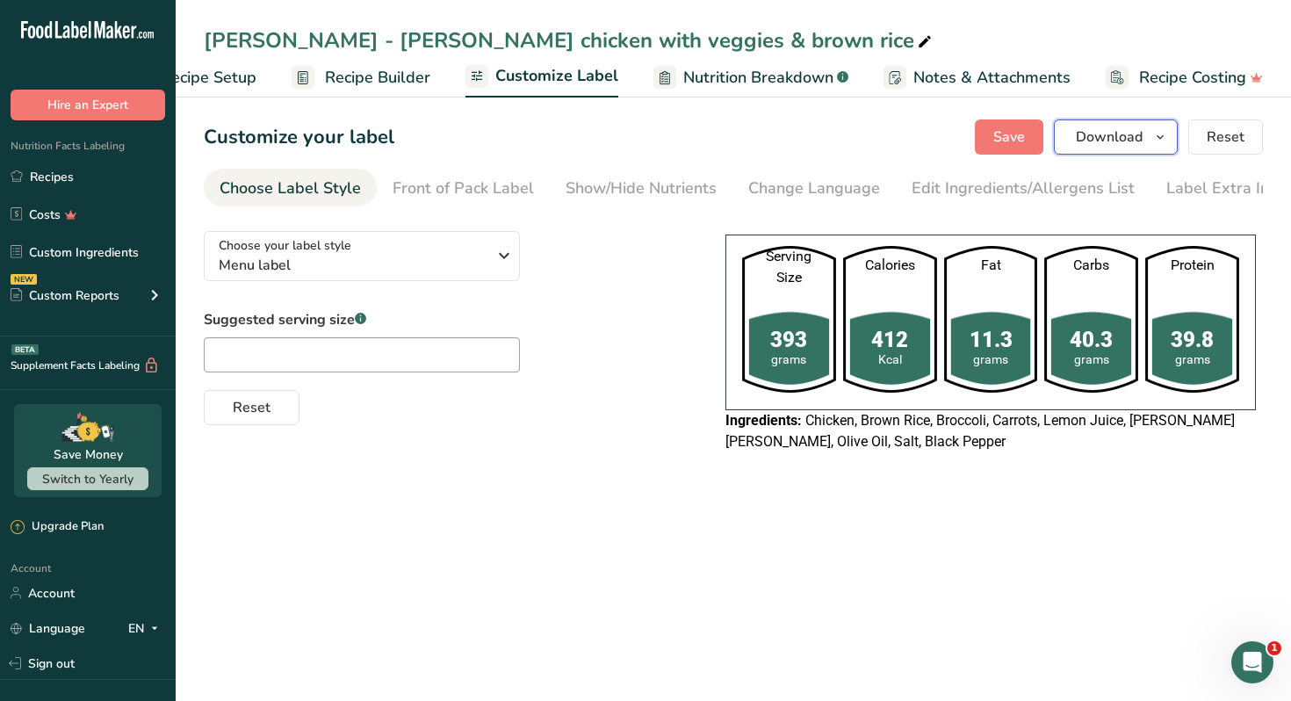
click at [1150, 140] on span "button" at bounding box center [1159, 136] width 21 height 21
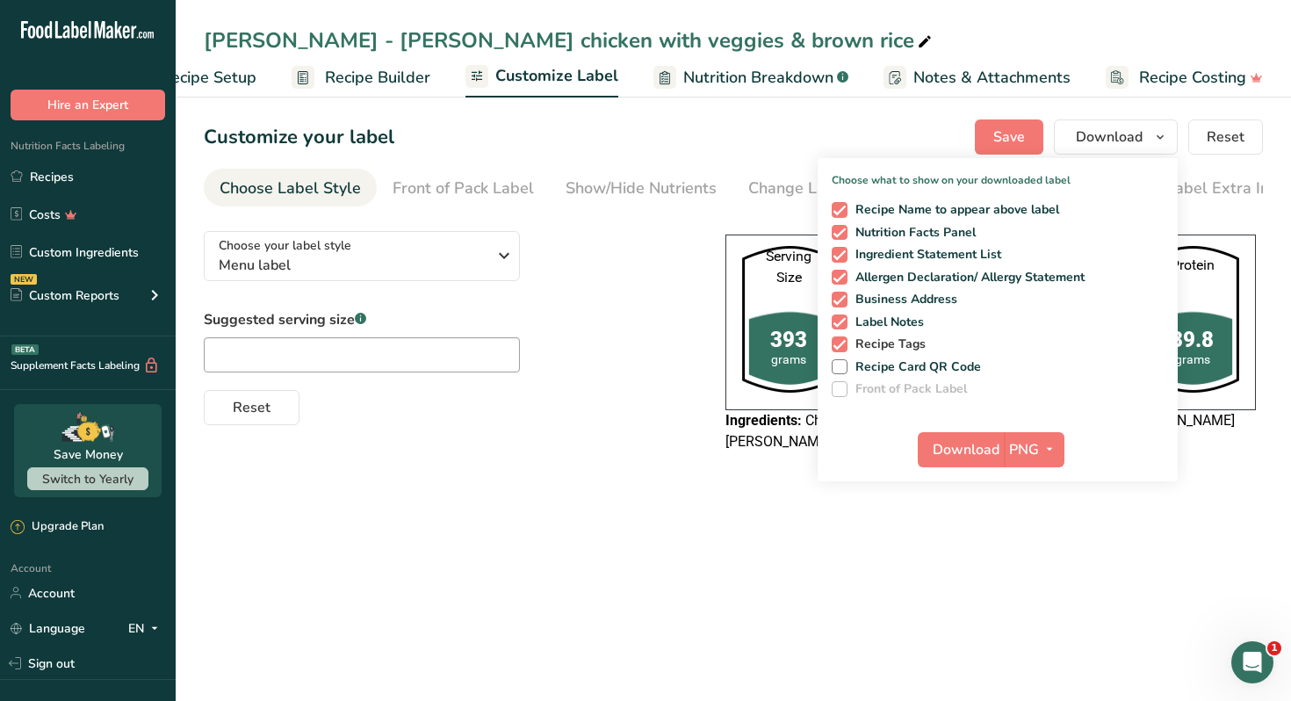
click at [885, 349] on span "Recipe Tags" at bounding box center [886, 344] width 79 height 16
click at [843, 349] on input "Recipe Tags" at bounding box center [836, 343] width 11 height 11
checkbox input "false"
click at [879, 321] on span "Label Notes" at bounding box center [885, 322] width 77 height 16
click at [843, 321] on input "Label Notes" at bounding box center [836, 321] width 11 height 11
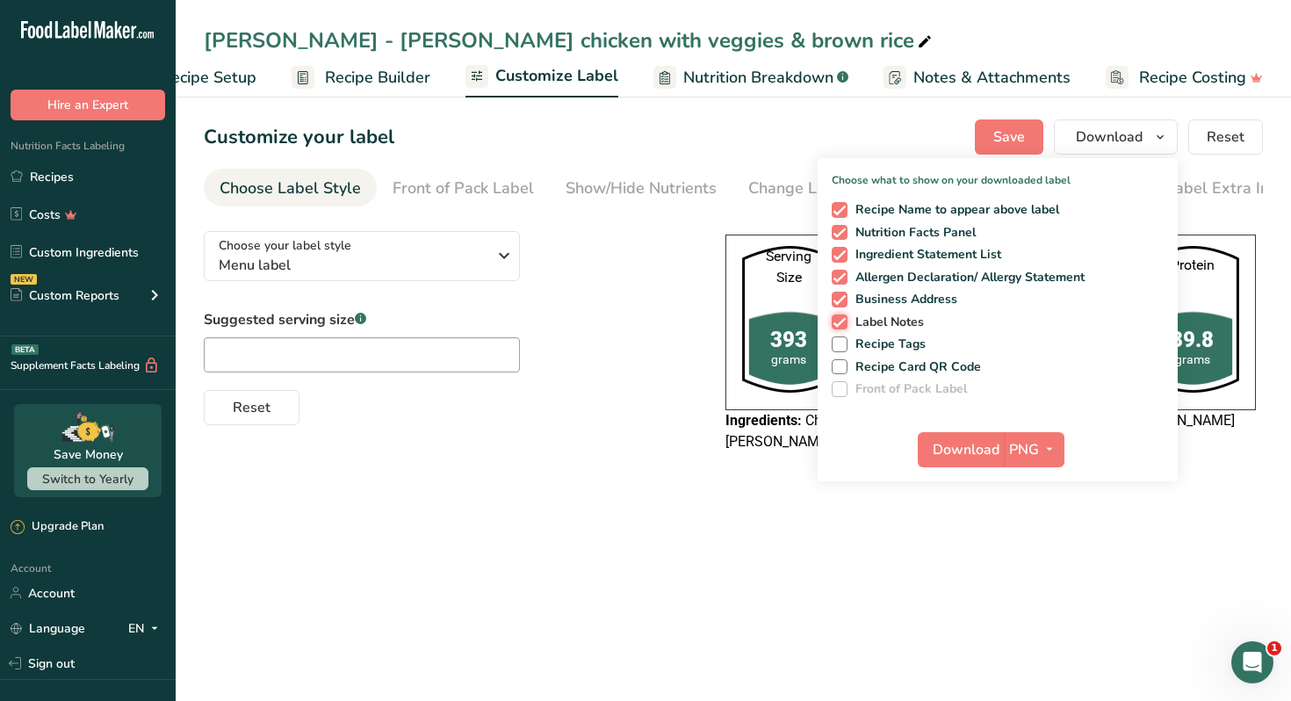
checkbox input "false"
click at [889, 300] on span "Business Address" at bounding box center [902, 299] width 111 height 16
click at [843, 300] on input "Business Address" at bounding box center [836, 298] width 11 height 11
checkbox input "false"
click at [902, 277] on span "Allergen Declaration/ Allergy Statement" at bounding box center [966, 278] width 238 height 16
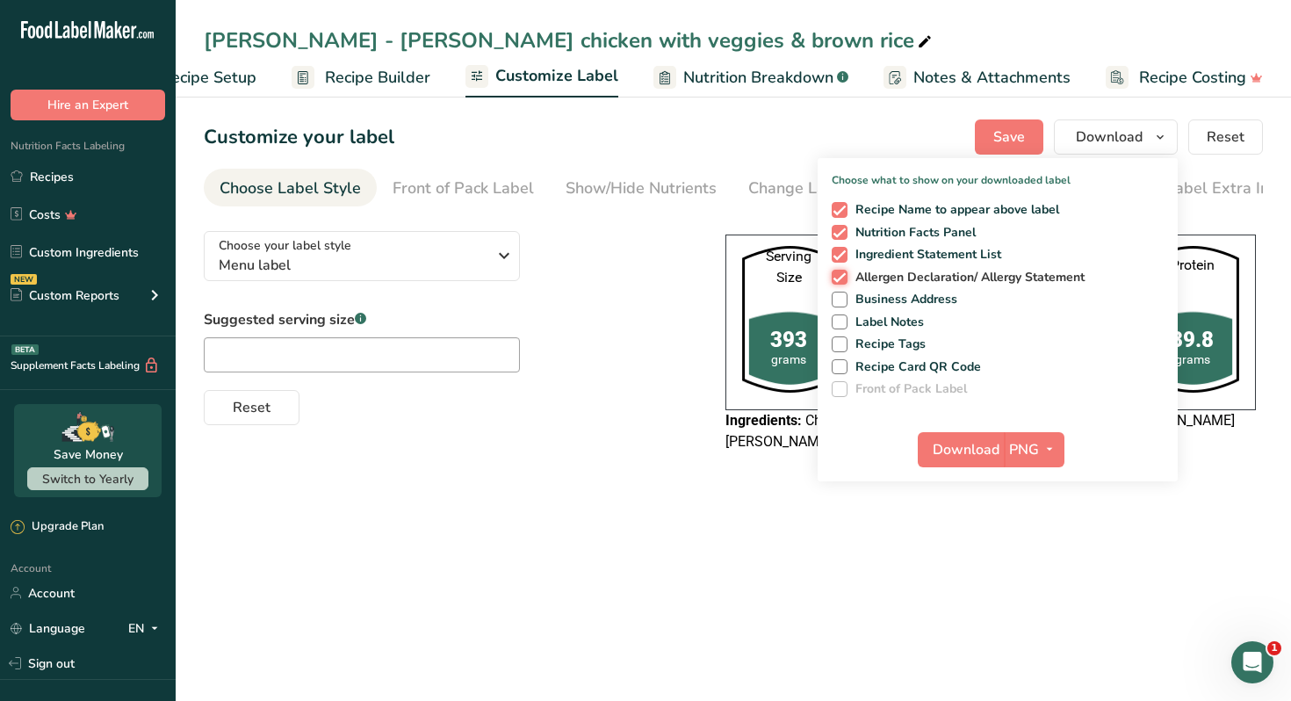
click at [843, 277] on input "Allergen Declaration/ Allergy Statement" at bounding box center [836, 276] width 11 height 11
checkbox input "false"
click at [913, 255] on span "Ingredient Statement List" at bounding box center [924, 255] width 155 height 16
click at [843, 255] on input "Ingredient Statement List" at bounding box center [836, 253] width 11 height 11
checkbox input "false"
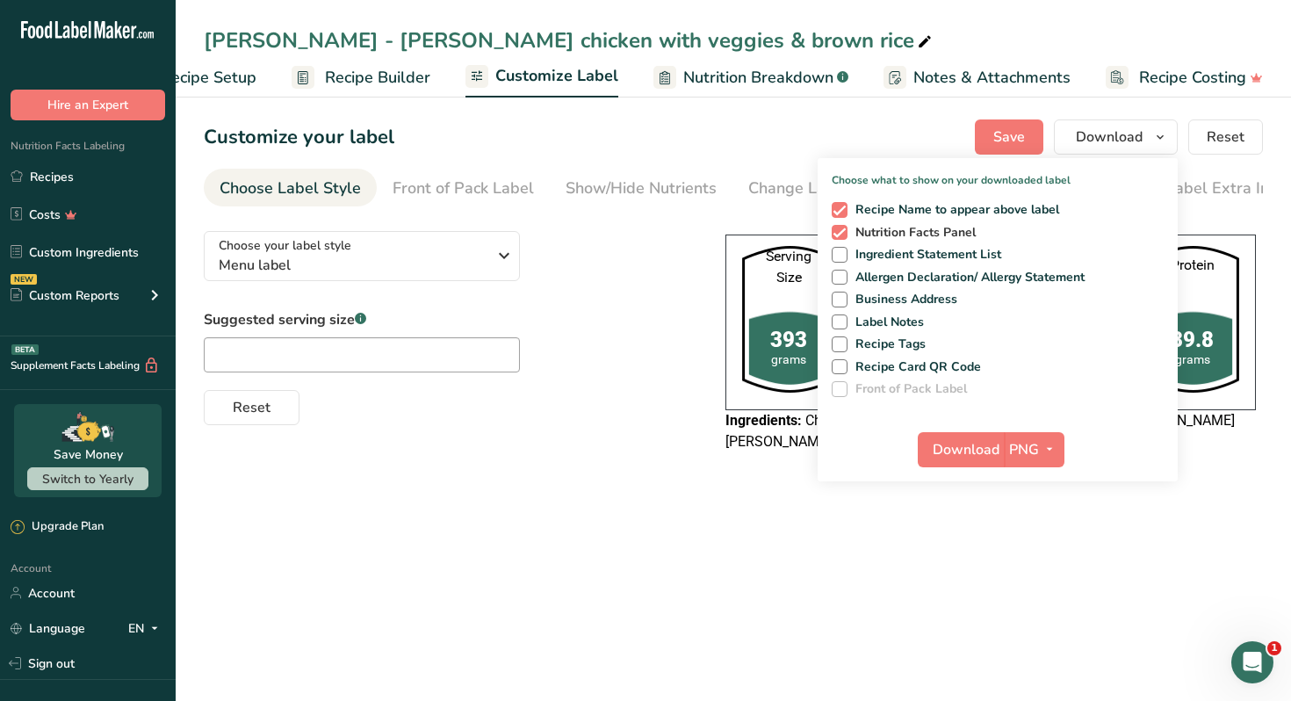
click at [924, 235] on span "Nutrition Facts Panel" at bounding box center [911, 233] width 129 height 16
click at [843, 235] on input "Nutrition Facts Panel" at bounding box center [836, 231] width 11 height 11
click at [984, 454] on span "Download" at bounding box center [965, 449] width 67 height 21
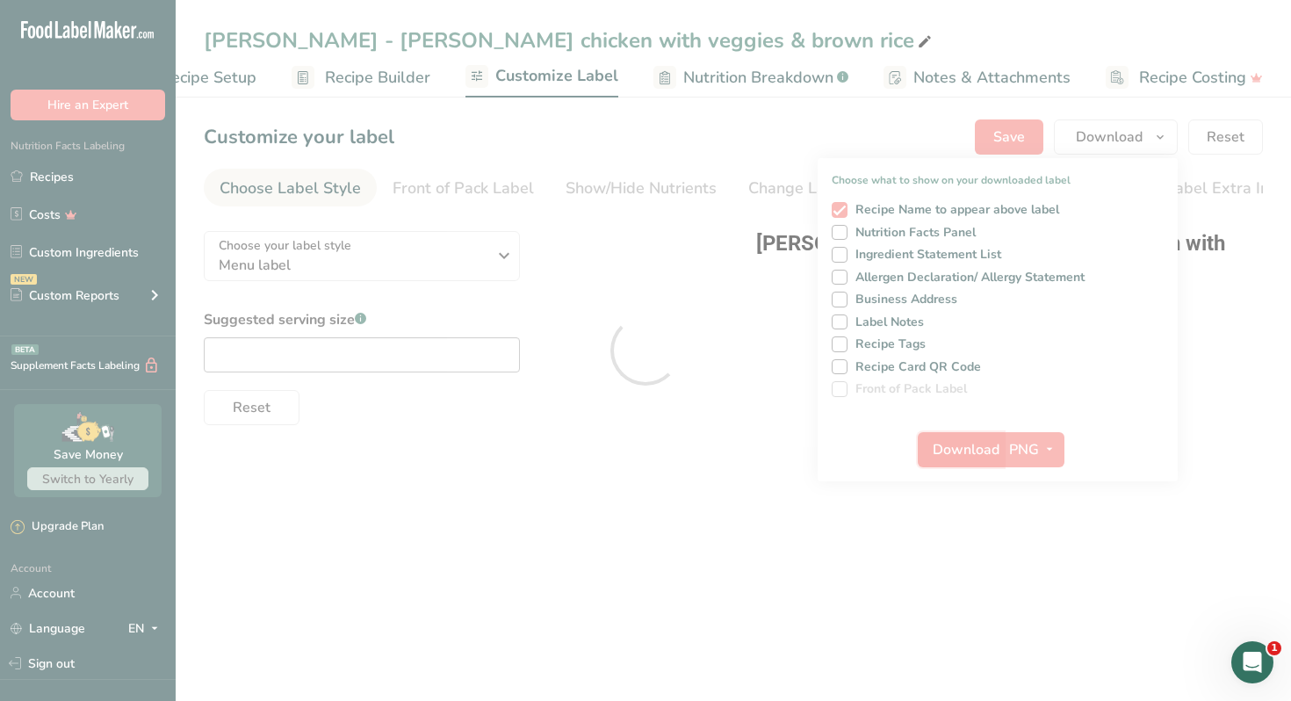
scroll to position [0, 0]
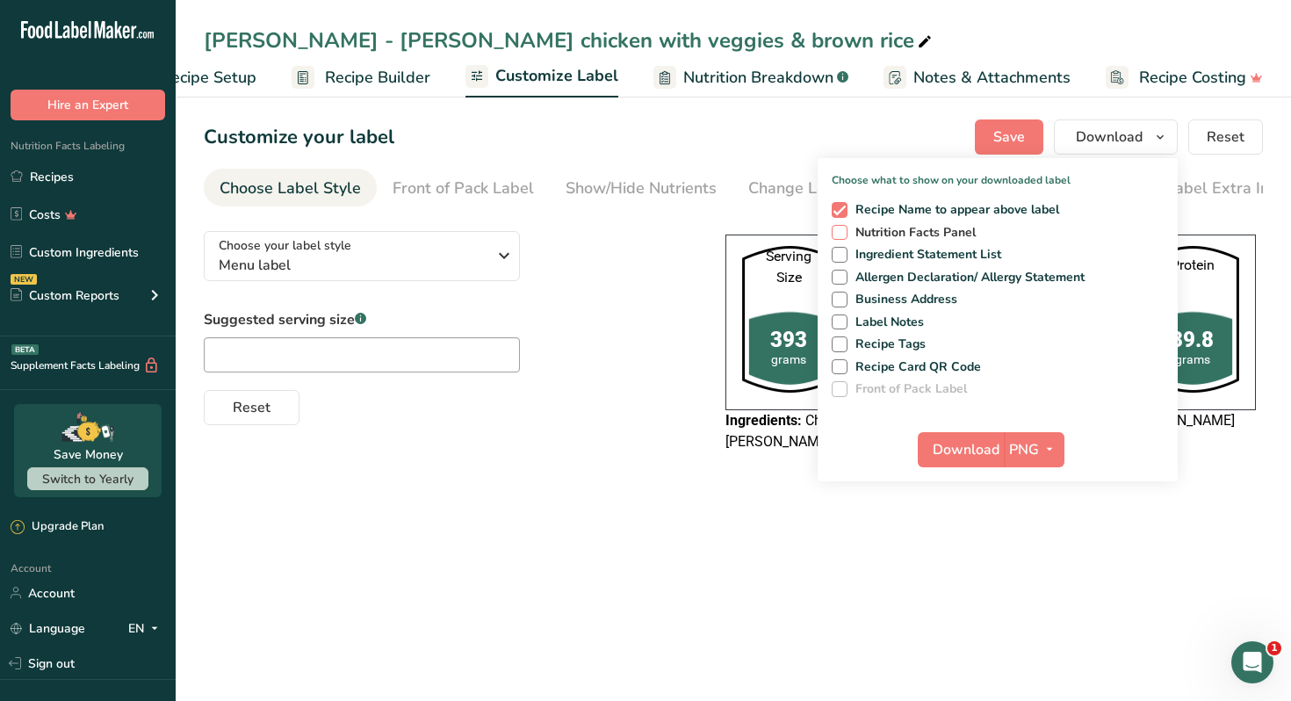
click at [954, 233] on span "Nutrition Facts Panel" at bounding box center [911, 233] width 129 height 16
click at [843, 233] on input "Nutrition Facts Panel" at bounding box center [836, 231] width 11 height 11
checkbox input "true"
click at [960, 447] on span "Download" at bounding box center [965, 449] width 67 height 21
click at [80, 176] on link "Recipes" at bounding box center [88, 176] width 176 height 33
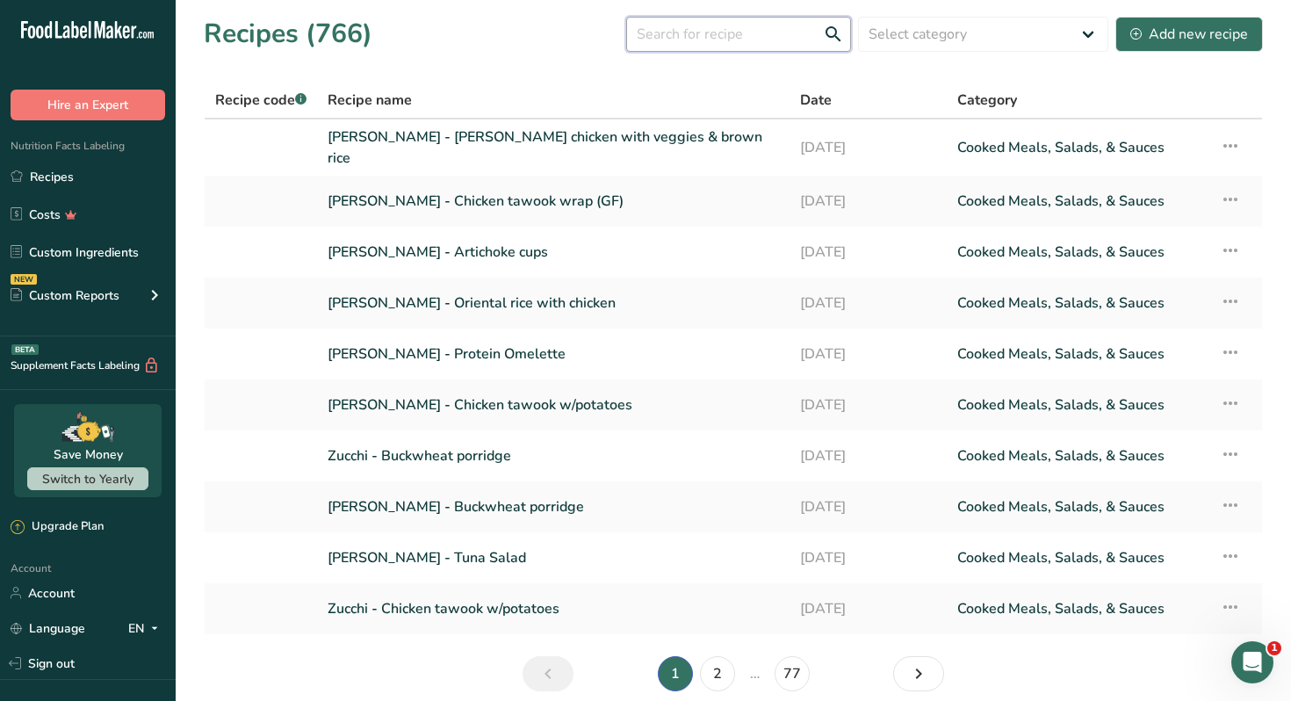
click at [744, 41] on input "text" at bounding box center [738, 34] width 225 height 35
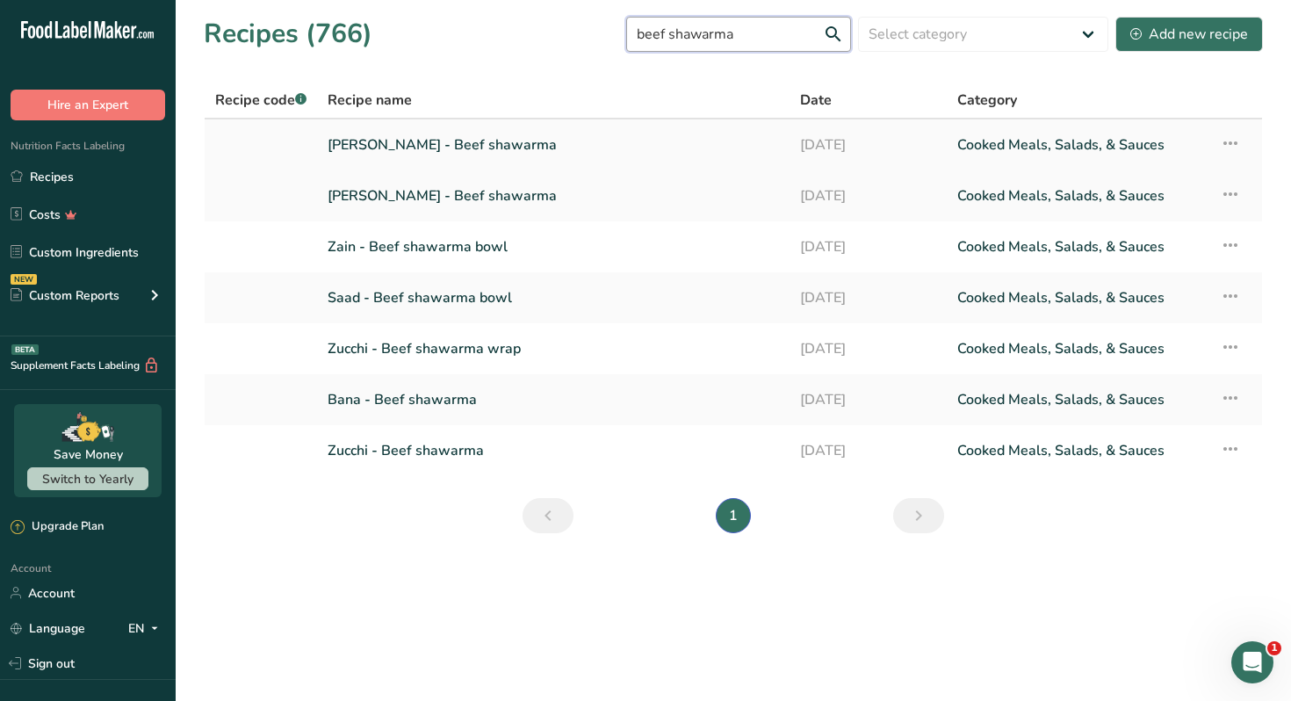
type input "beef shawarma"
click at [491, 141] on link "[PERSON_NAME] - Beef shawarma" at bounding box center [552, 144] width 451 height 37
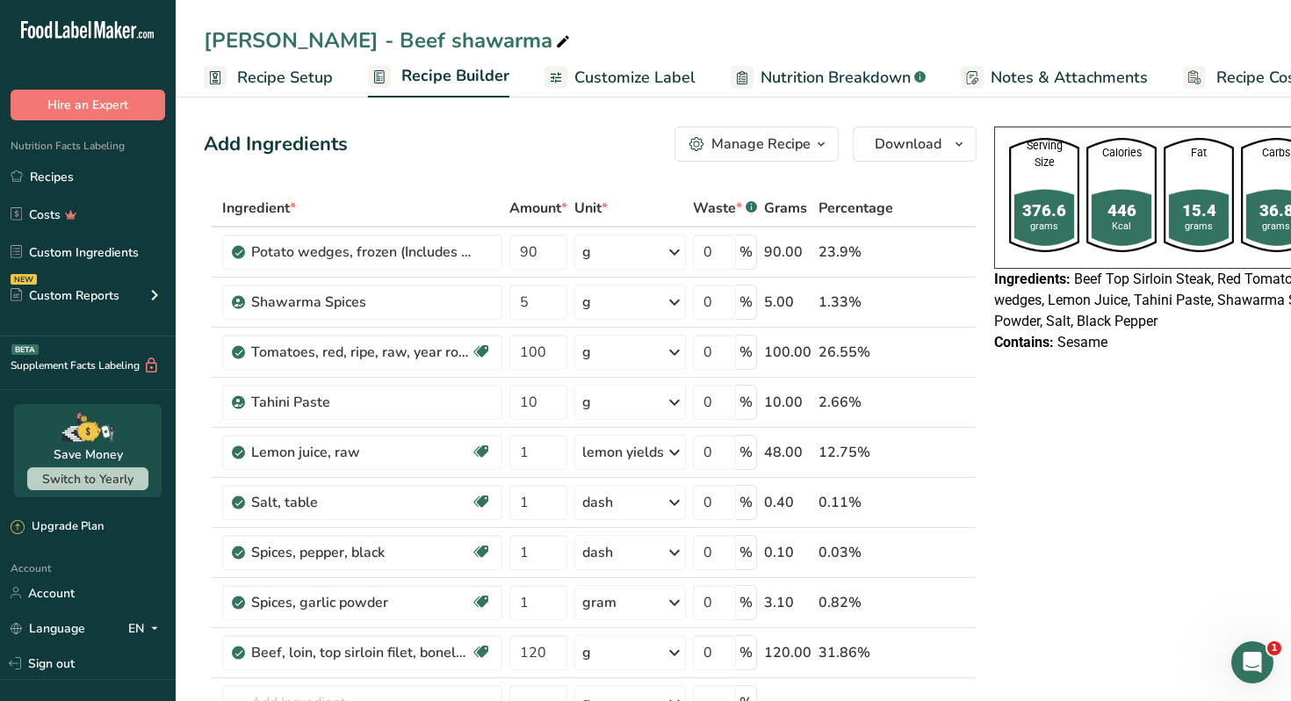
click at [650, 80] on span "Customize Label" at bounding box center [634, 78] width 121 height 24
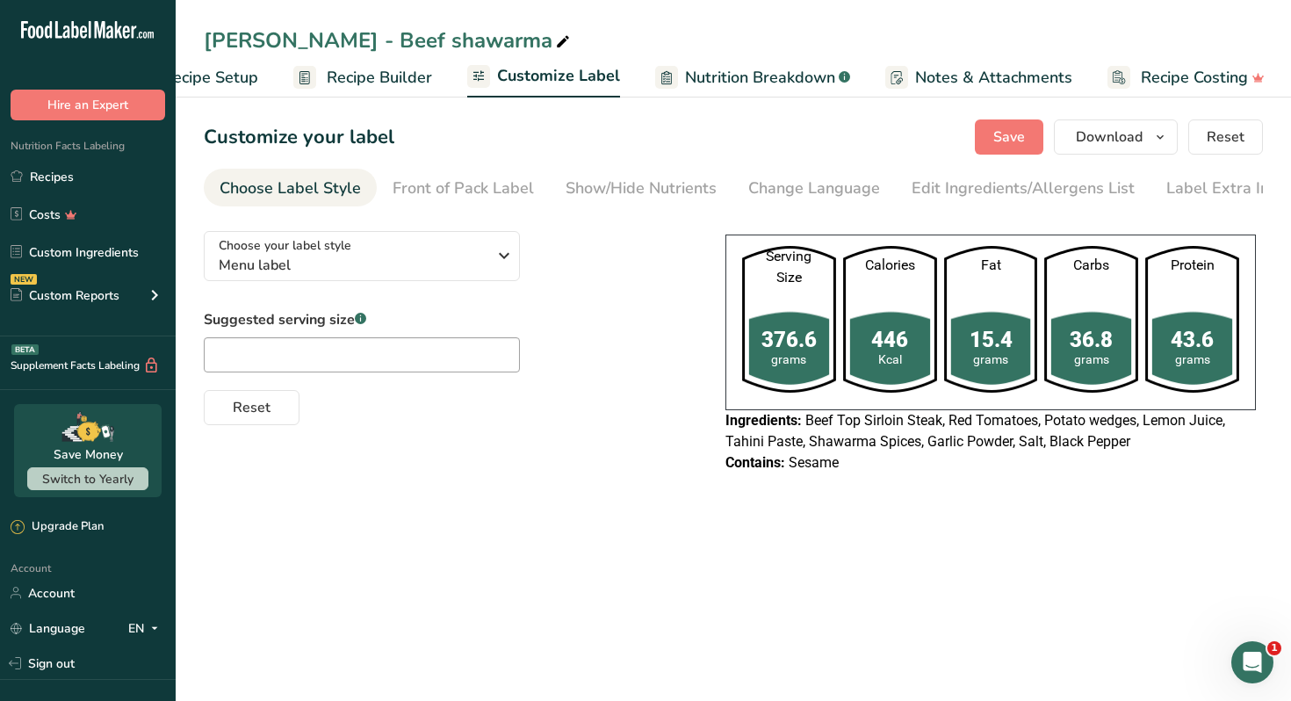
scroll to position [0, 76]
click at [1147, 140] on button "Download" at bounding box center [1115, 136] width 124 height 35
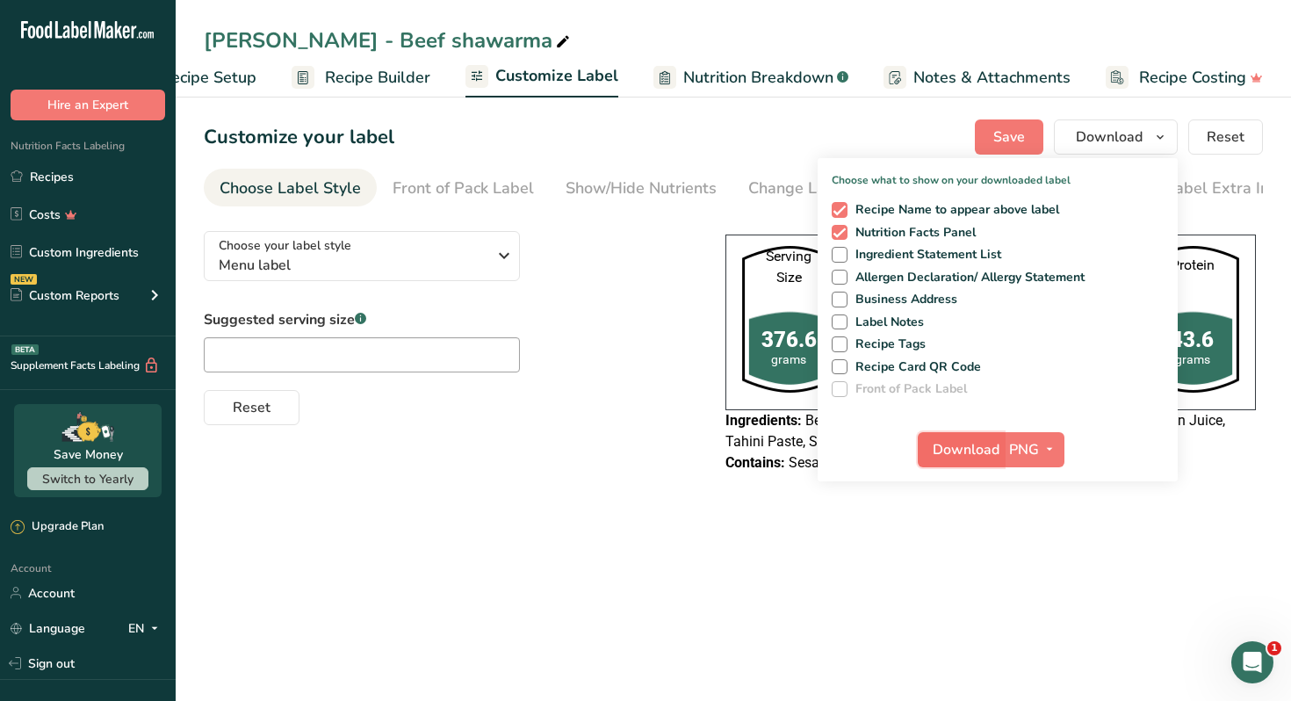
click at [967, 449] on span "Download" at bounding box center [965, 449] width 67 height 21
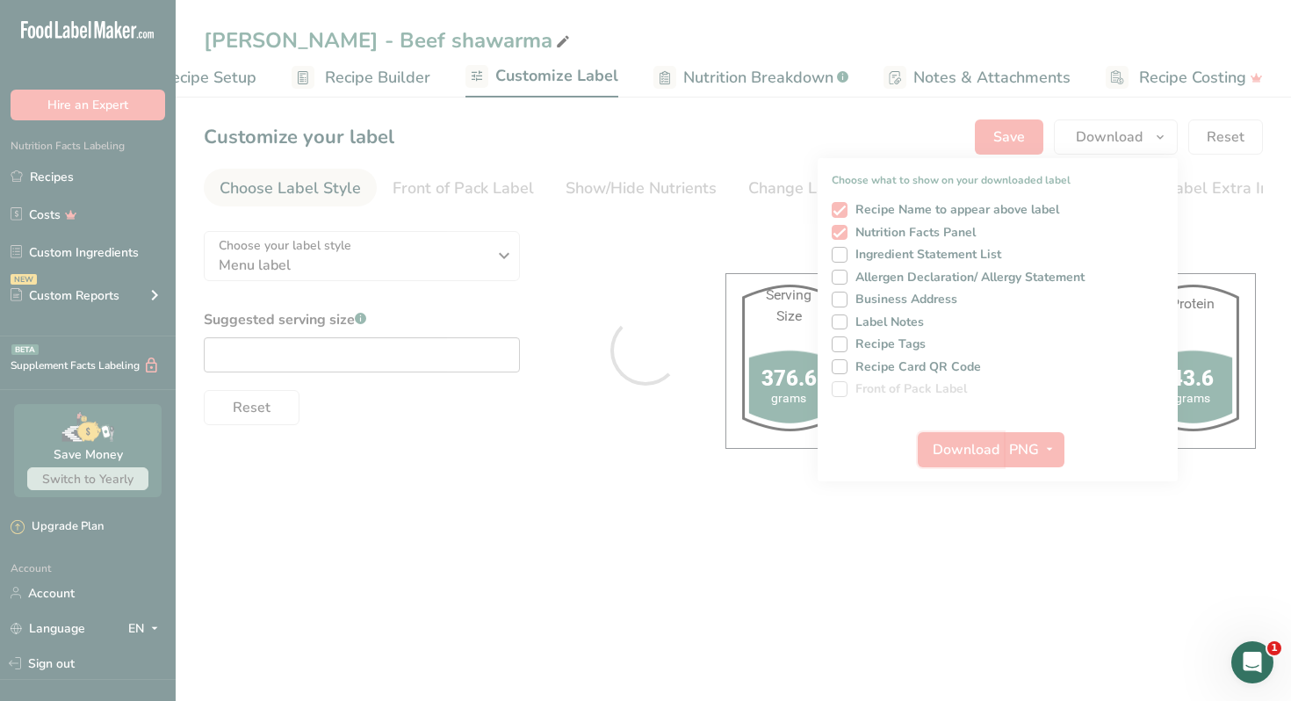
scroll to position [0, 0]
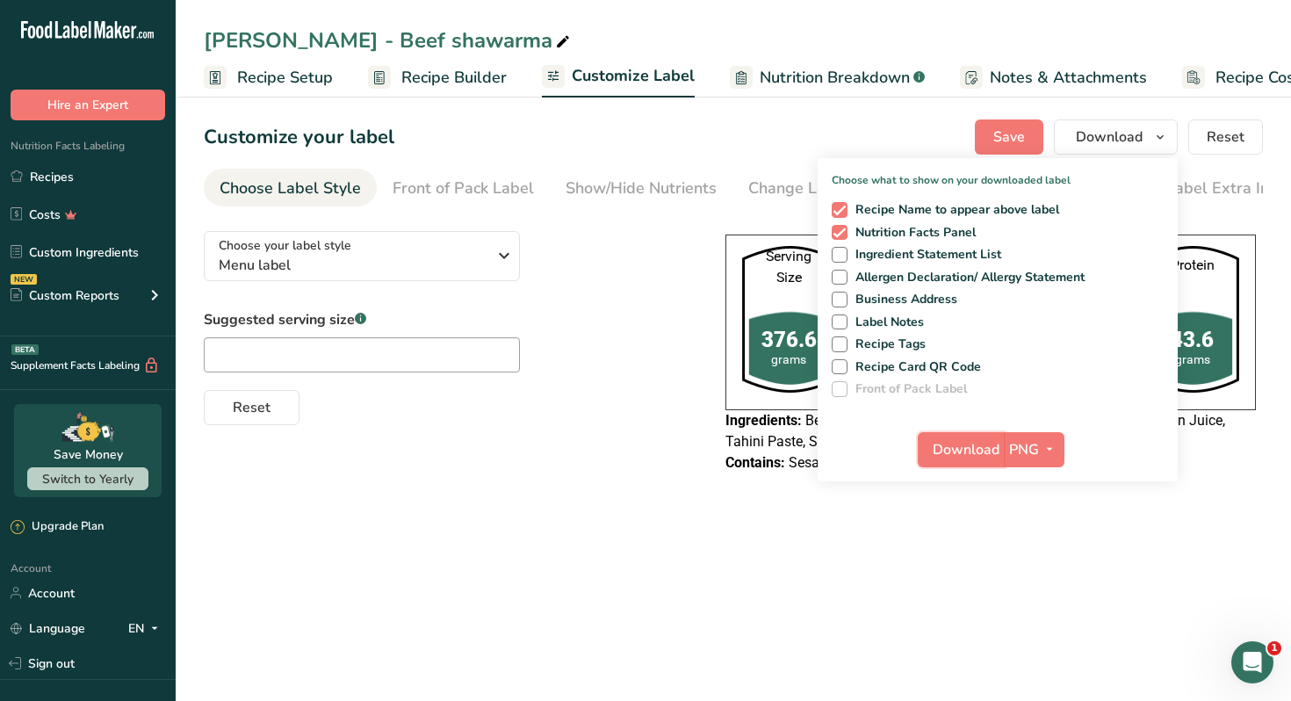
scroll to position [0, 76]
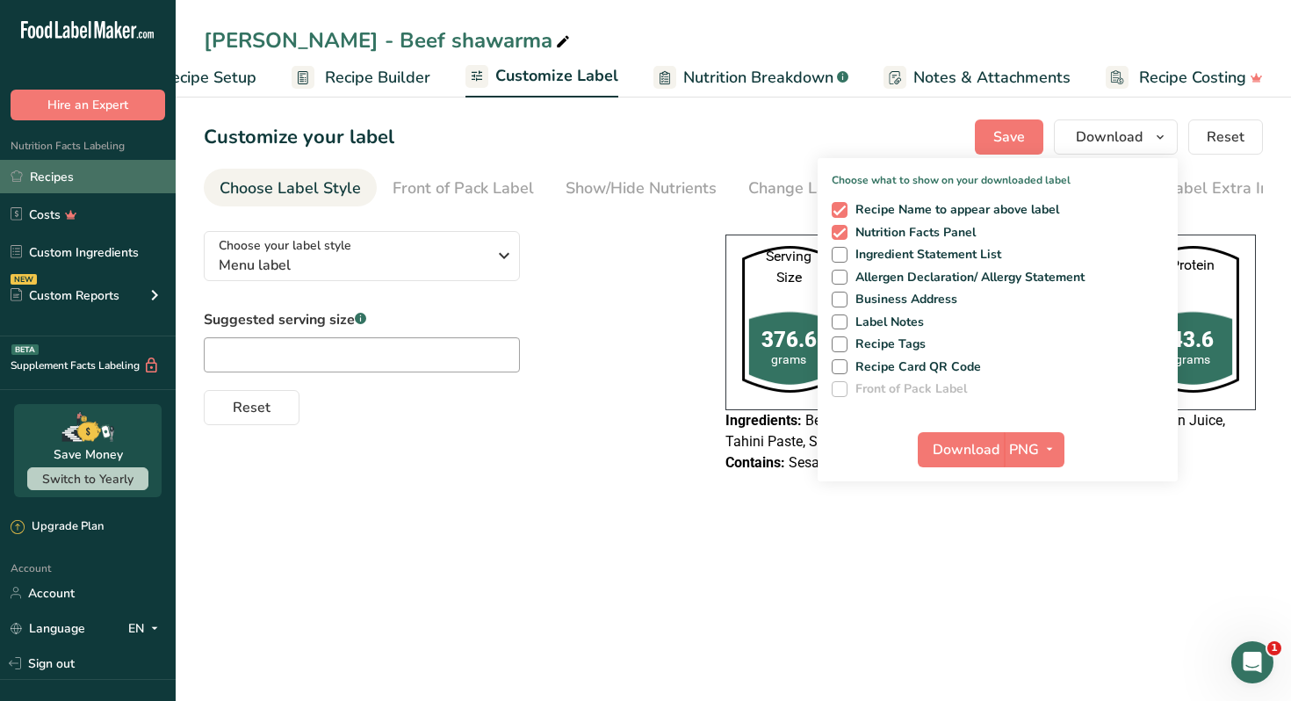
click at [104, 174] on link "Recipes" at bounding box center [88, 176] width 176 height 33
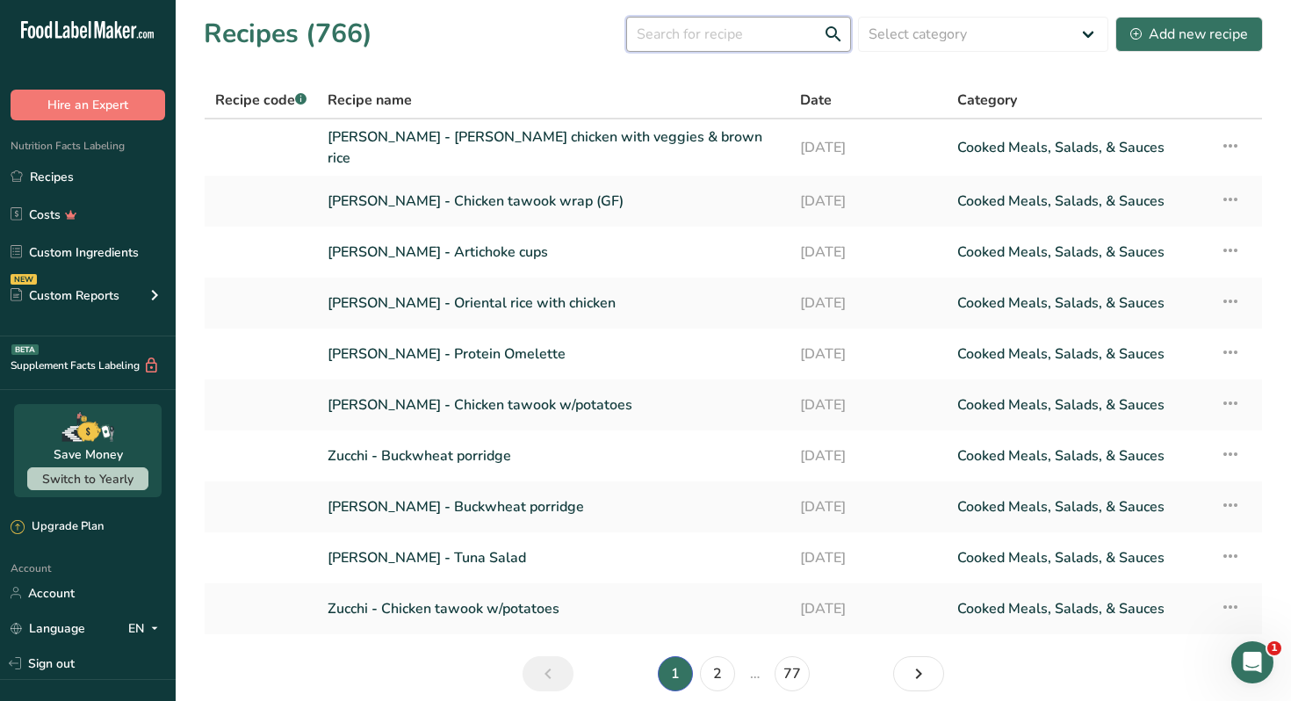
click at [700, 42] on input "text" at bounding box center [738, 34] width 225 height 35
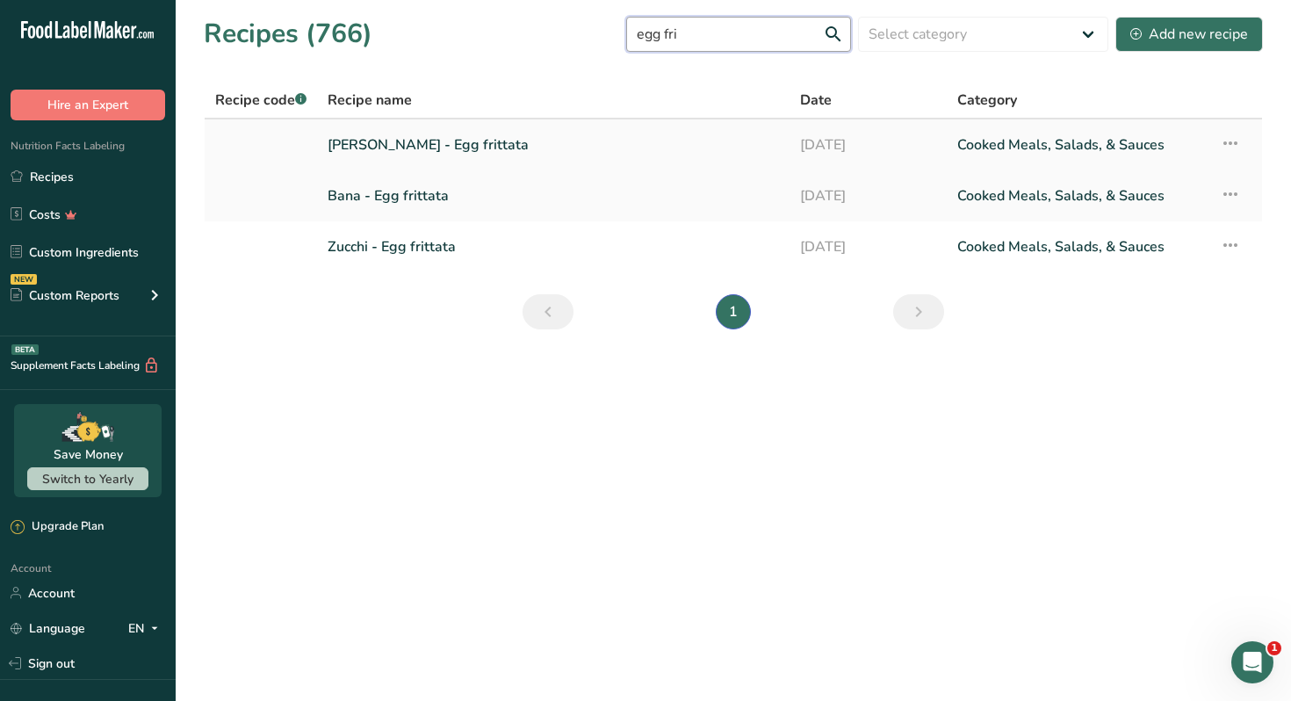
type input "egg fri"
click at [452, 148] on link "[PERSON_NAME] - Egg frittata" at bounding box center [552, 144] width 451 height 37
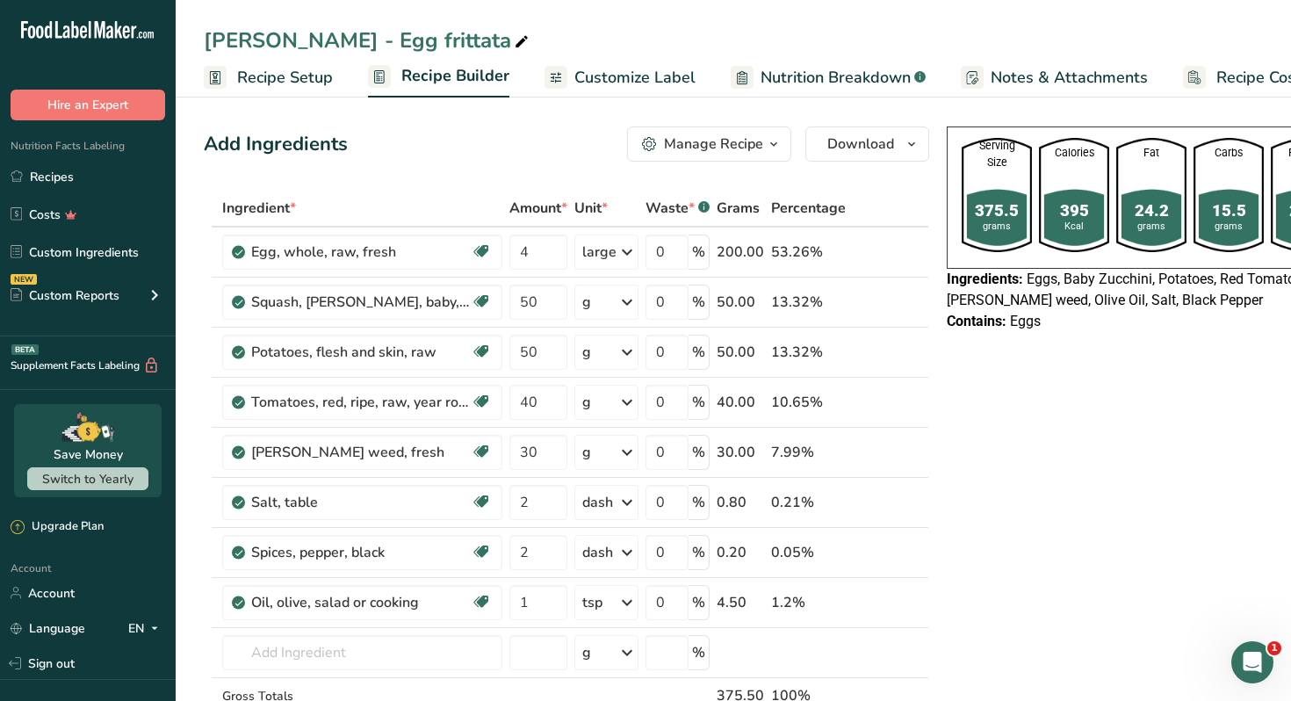
click at [615, 82] on span "Customize Label" at bounding box center [634, 78] width 121 height 24
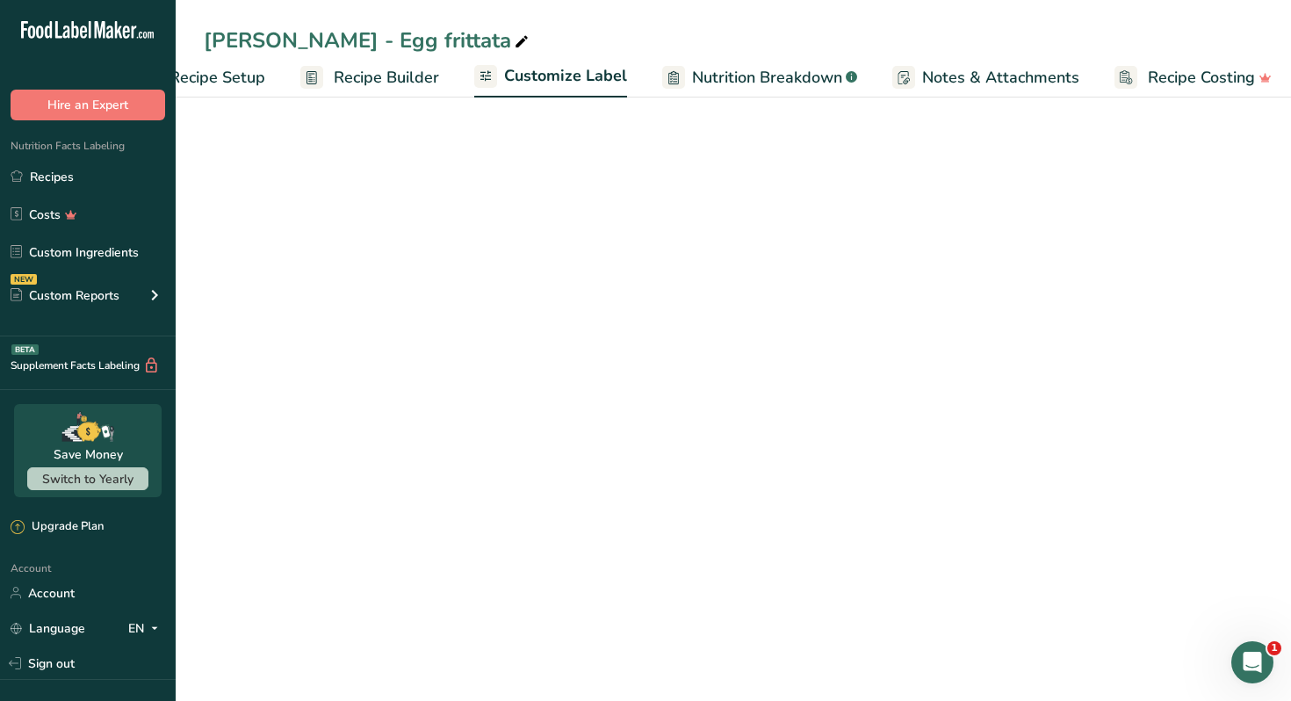
scroll to position [0, 76]
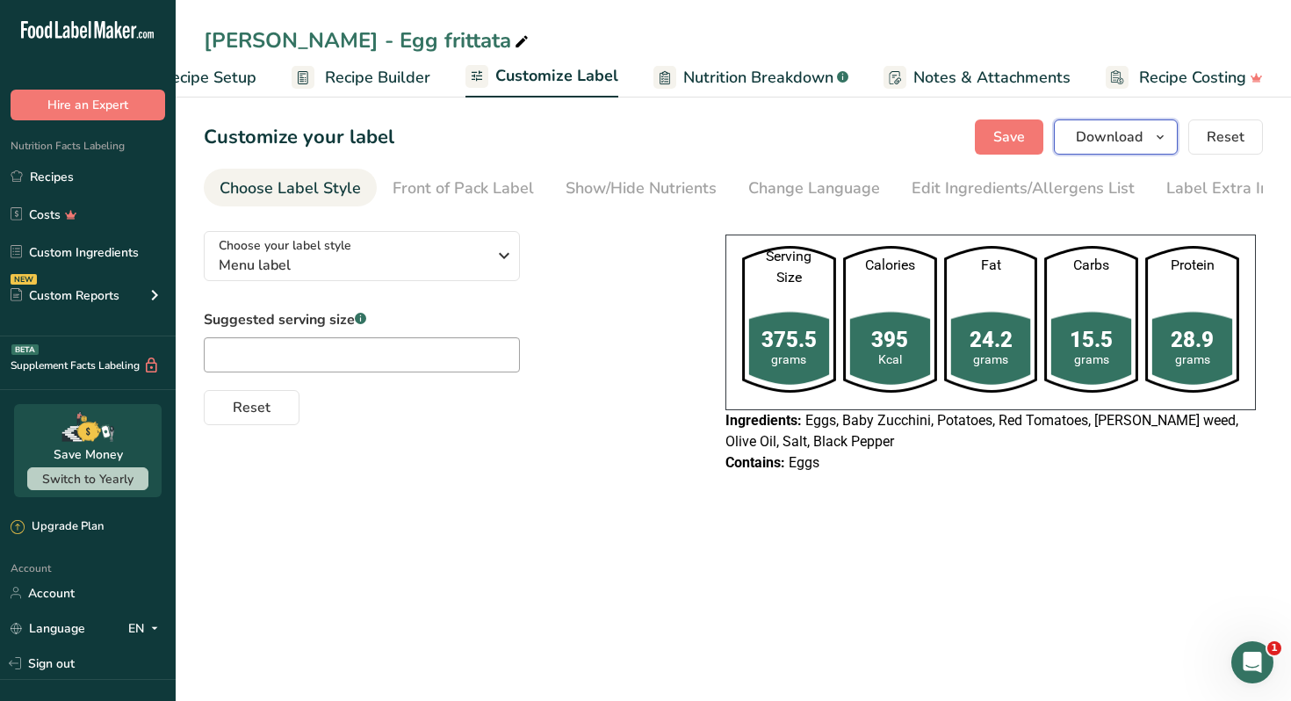
click at [1154, 140] on icon "button" at bounding box center [1160, 137] width 14 height 22
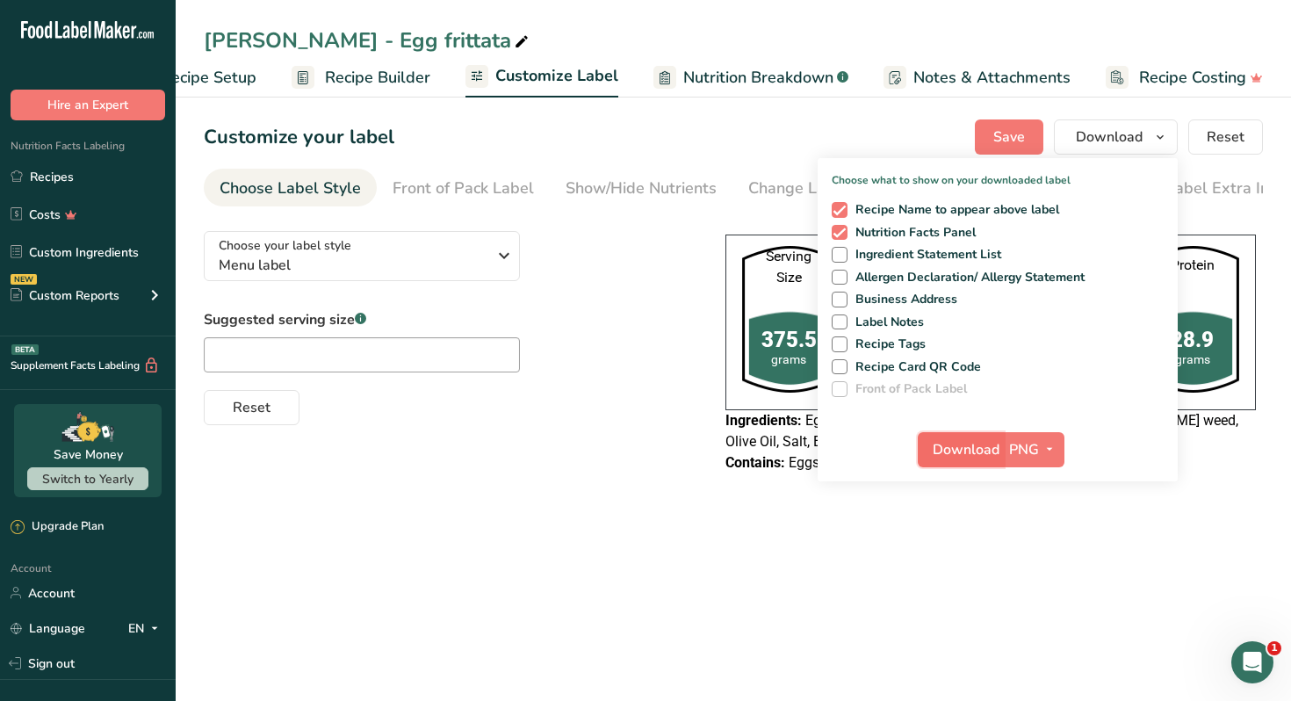
click at [960, 454] on span "Download" at bounding box center [965, 449] width 67 height 21
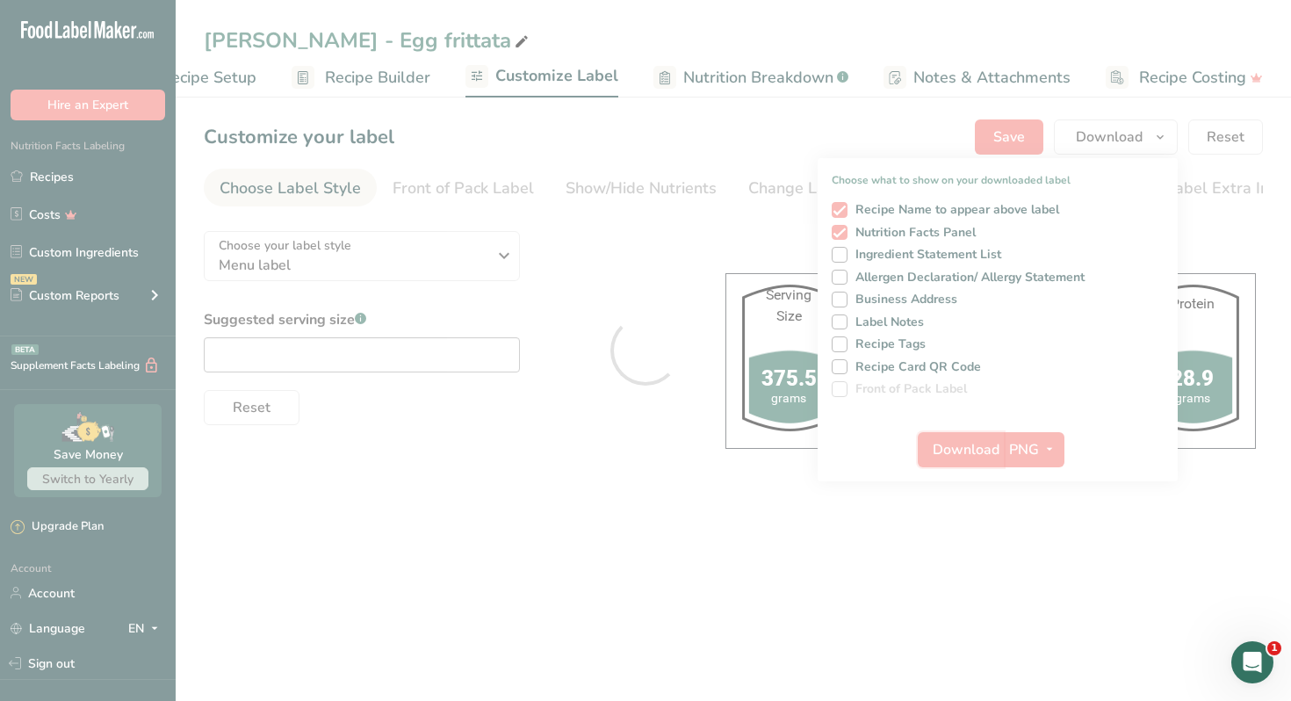
scroll to position [0, 0]
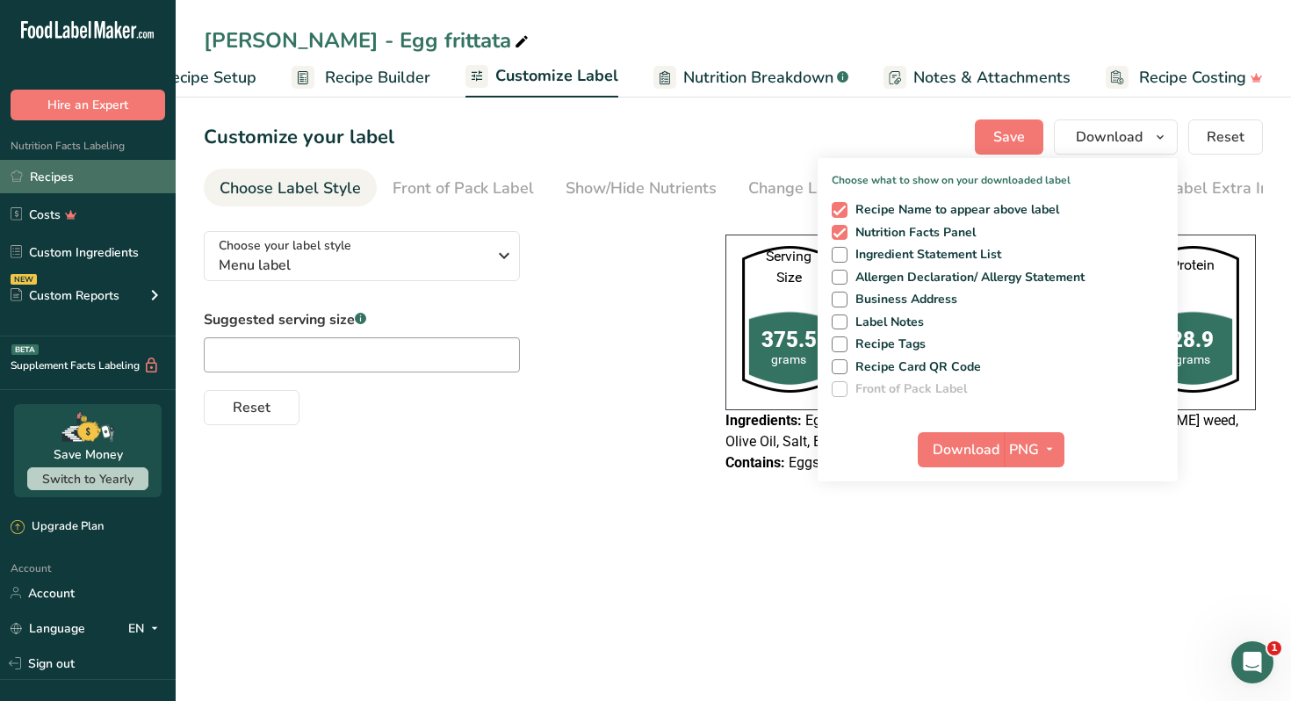
click at [65, 166] on link "Recipes" at bounding box center [88, 176] width 176 height 33
